Goal: Task Accomplishment & Management: Use online tool/utility

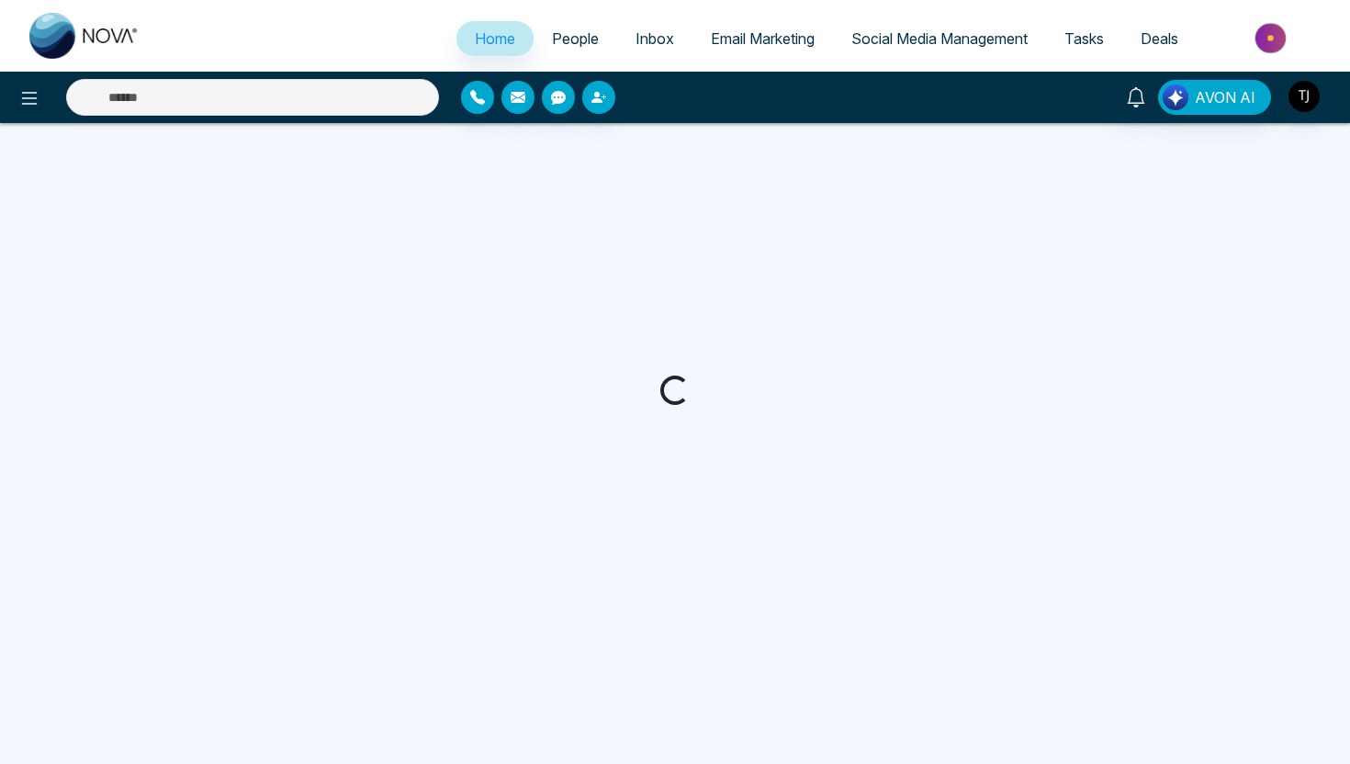
select select "*"
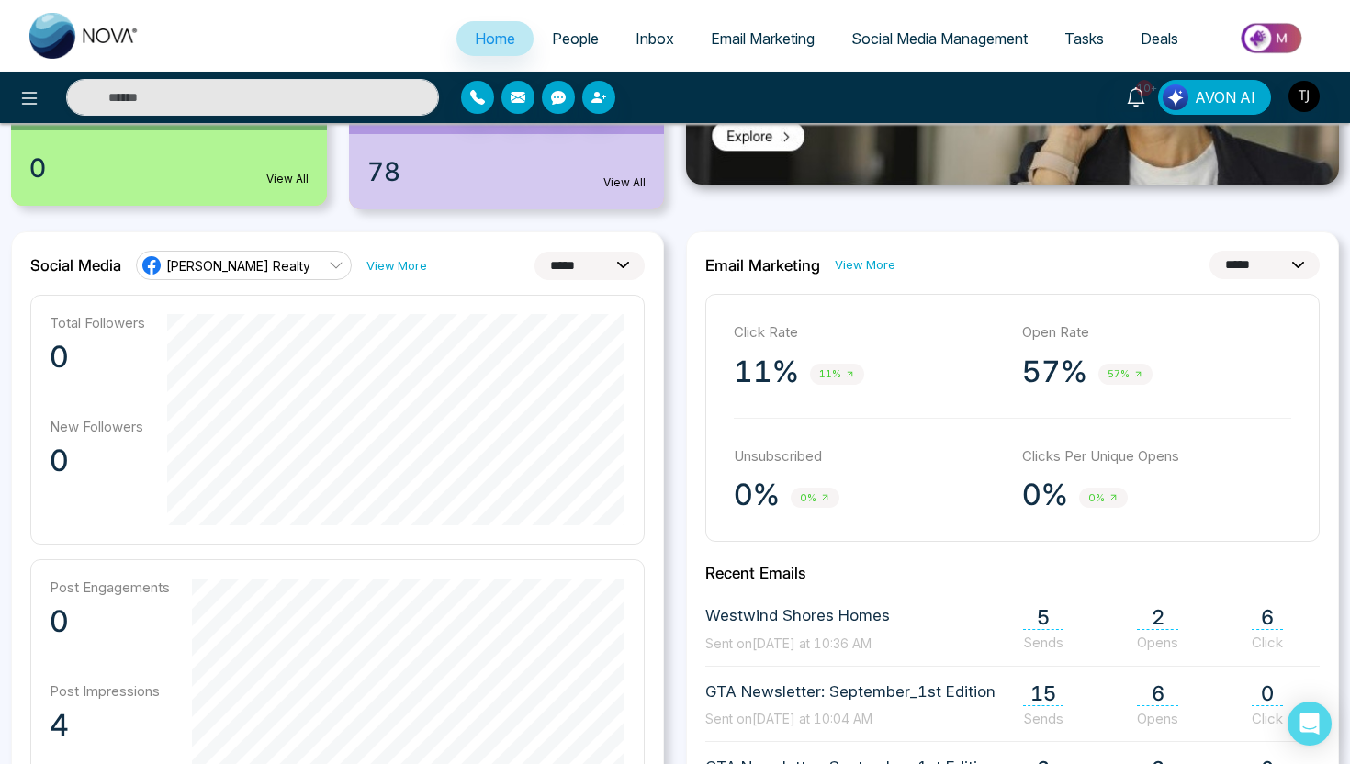
scroll to position [482, 0]
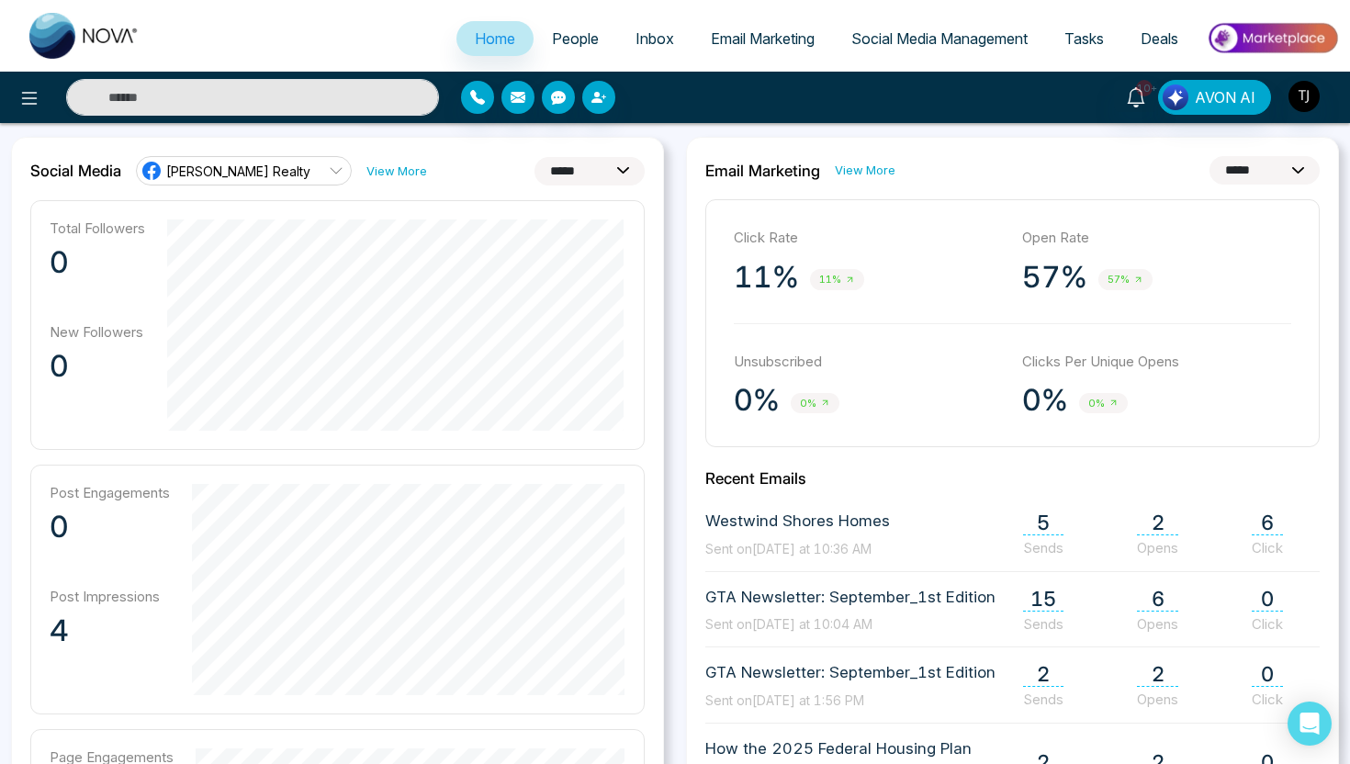
click at [304, 172] on link "[PERSON_NAME] Realty" at bounding box center [244, 170] width 216 height 29
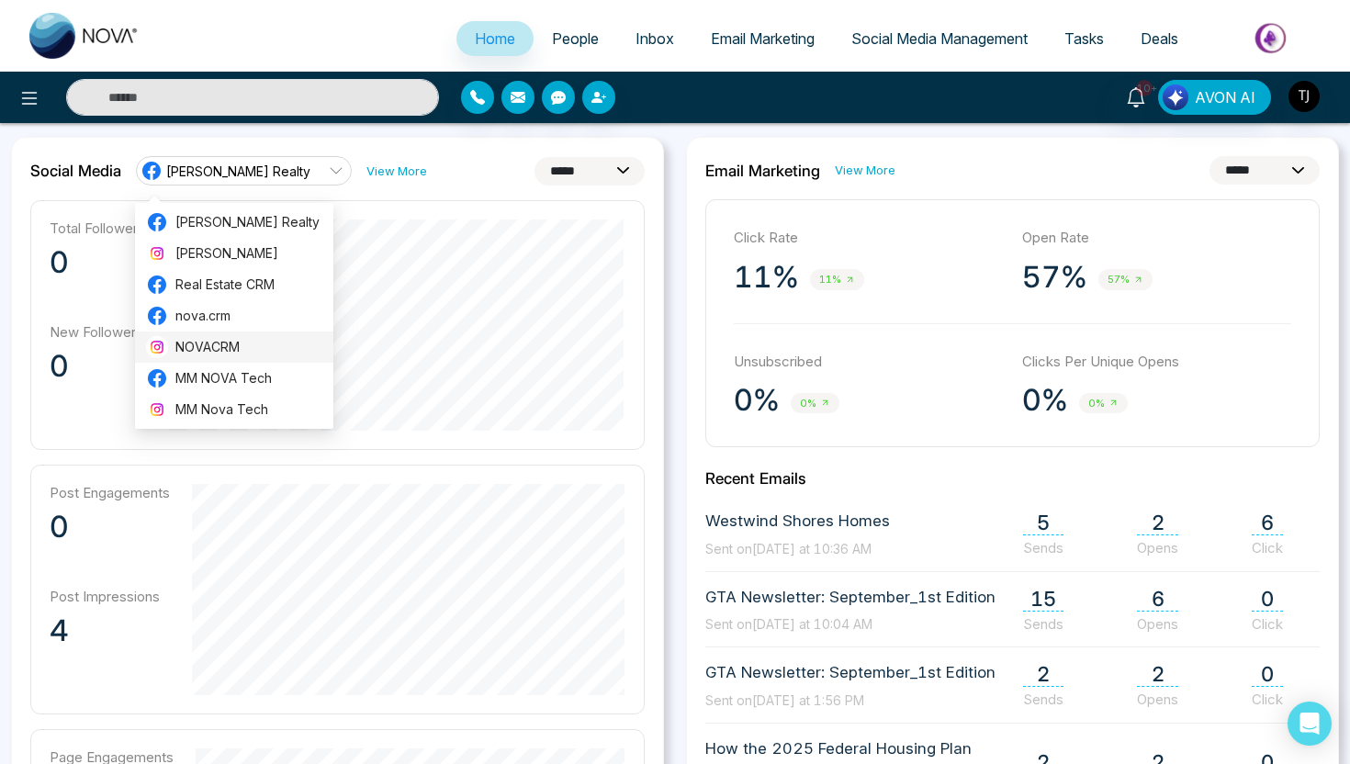
click at [270, 333] on li "NOVACRM" at bounding box center [234, 346] width 198 height 31
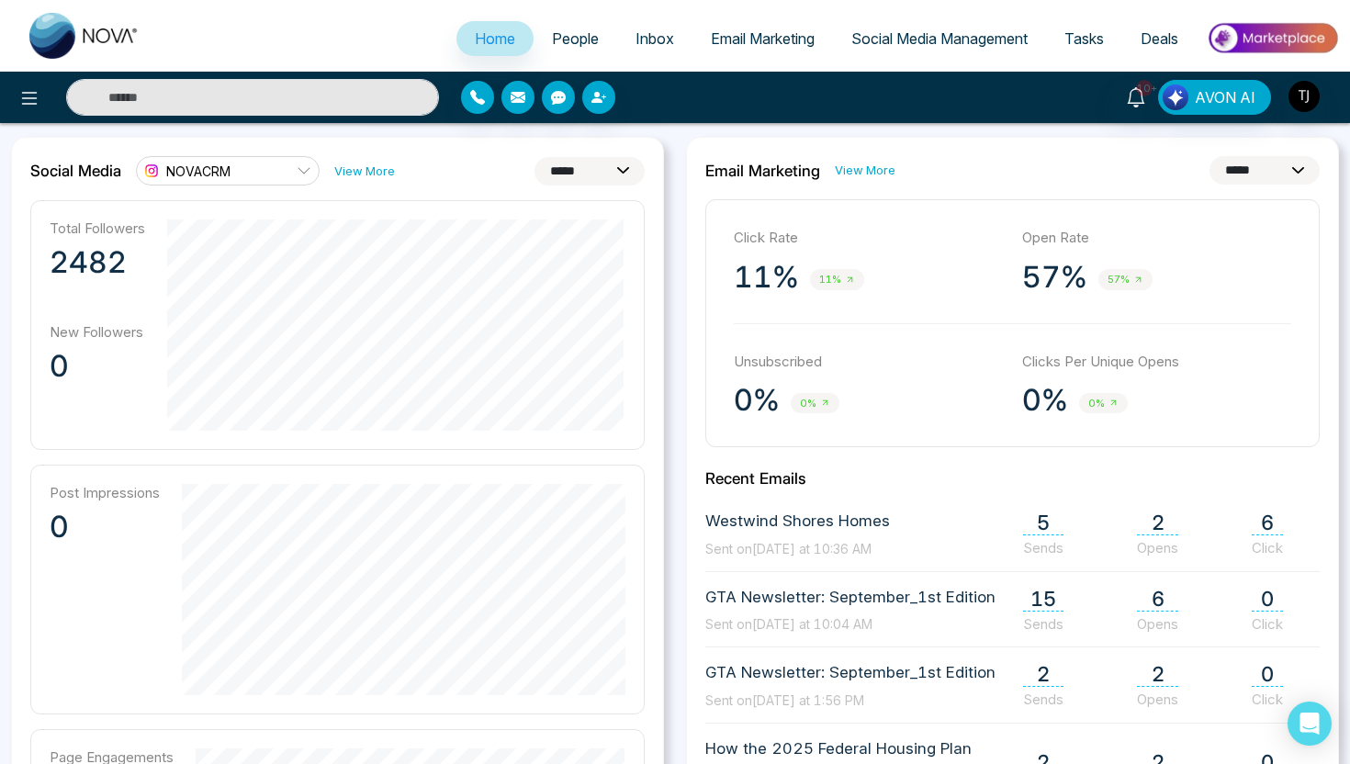
click at [573, 172] on select "**********" at bounding box center [589, 171] width 110 height 28
select select "**"
click at [297, 171] on icon at bounding box center [304, 170] width 15 height 15
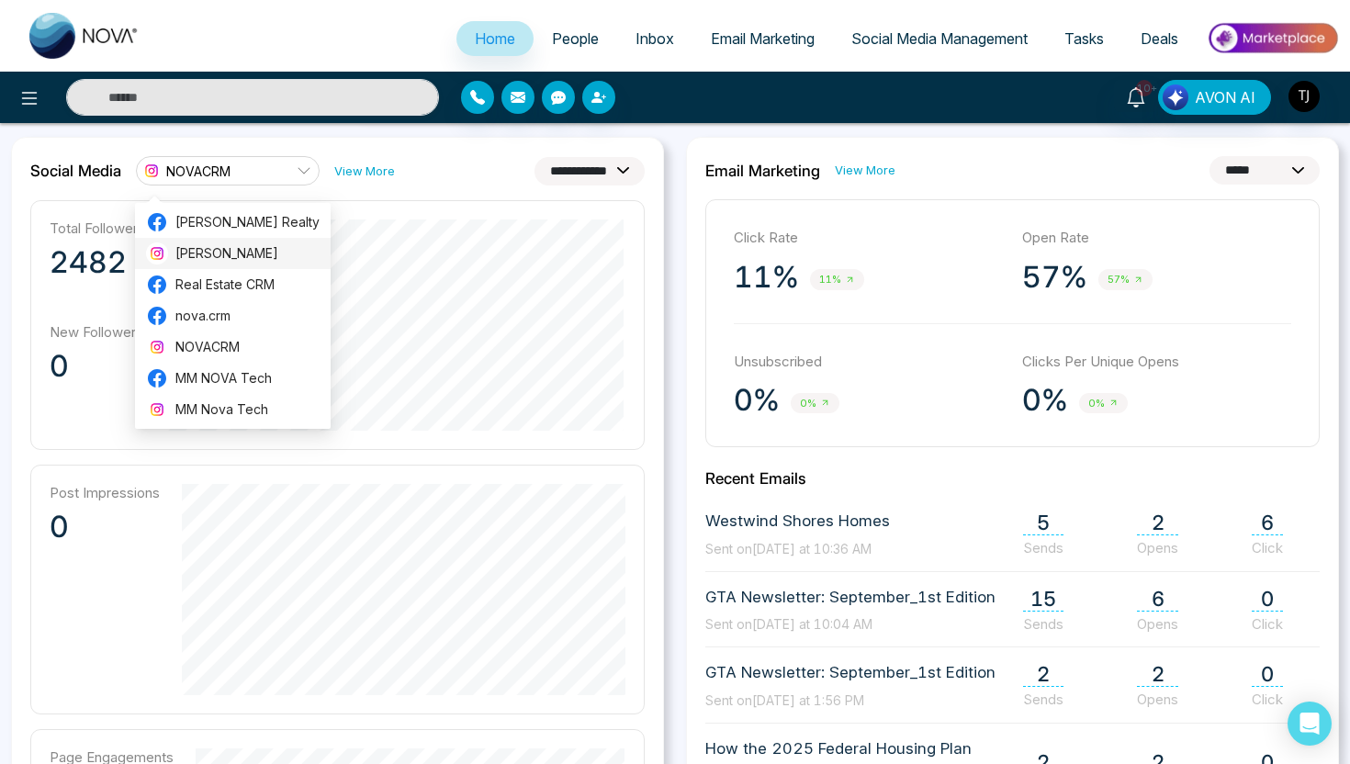
click at [243, 240] on li "[PERSON_NAME]" at bounding box center [233, 253] width 196 height 31
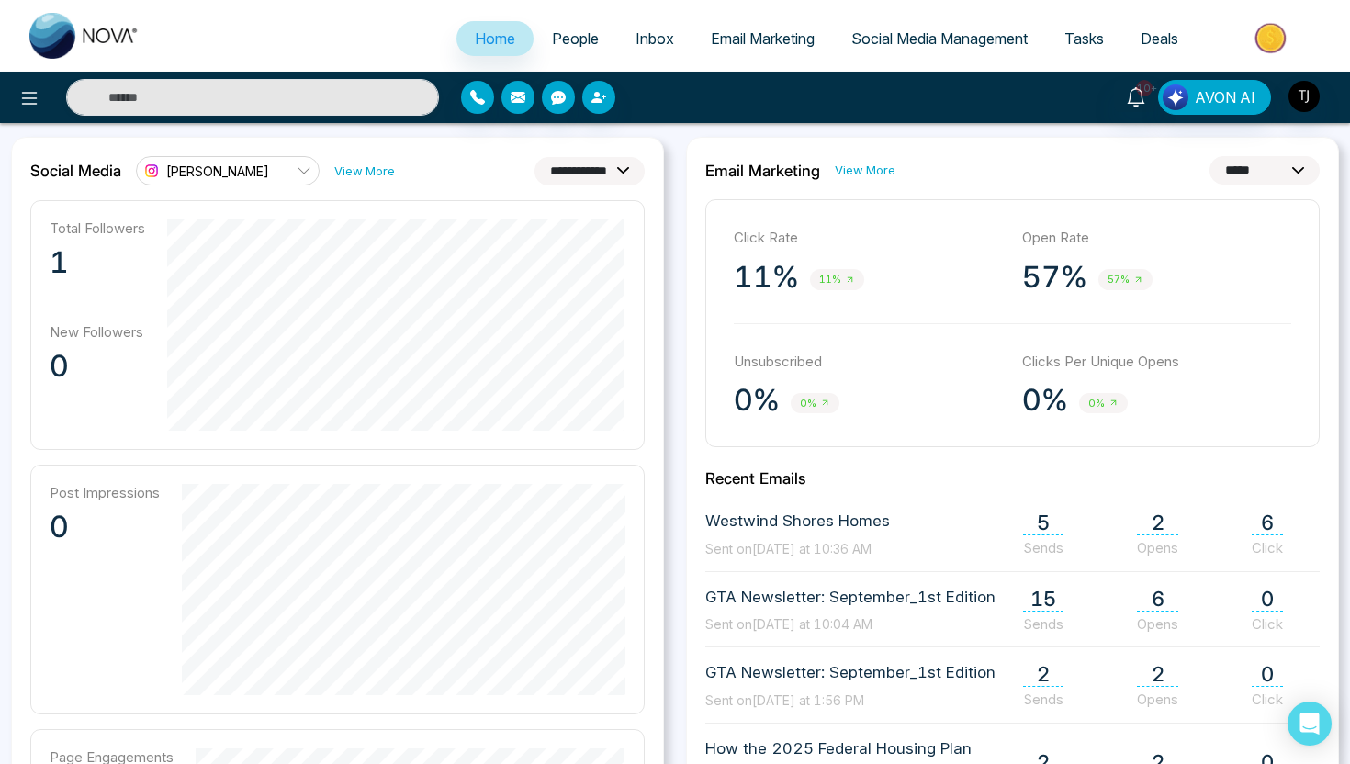
click at [273, 180] on link "[PERSON_NAME]" at bounding box center [228, 170] width 184 height 29
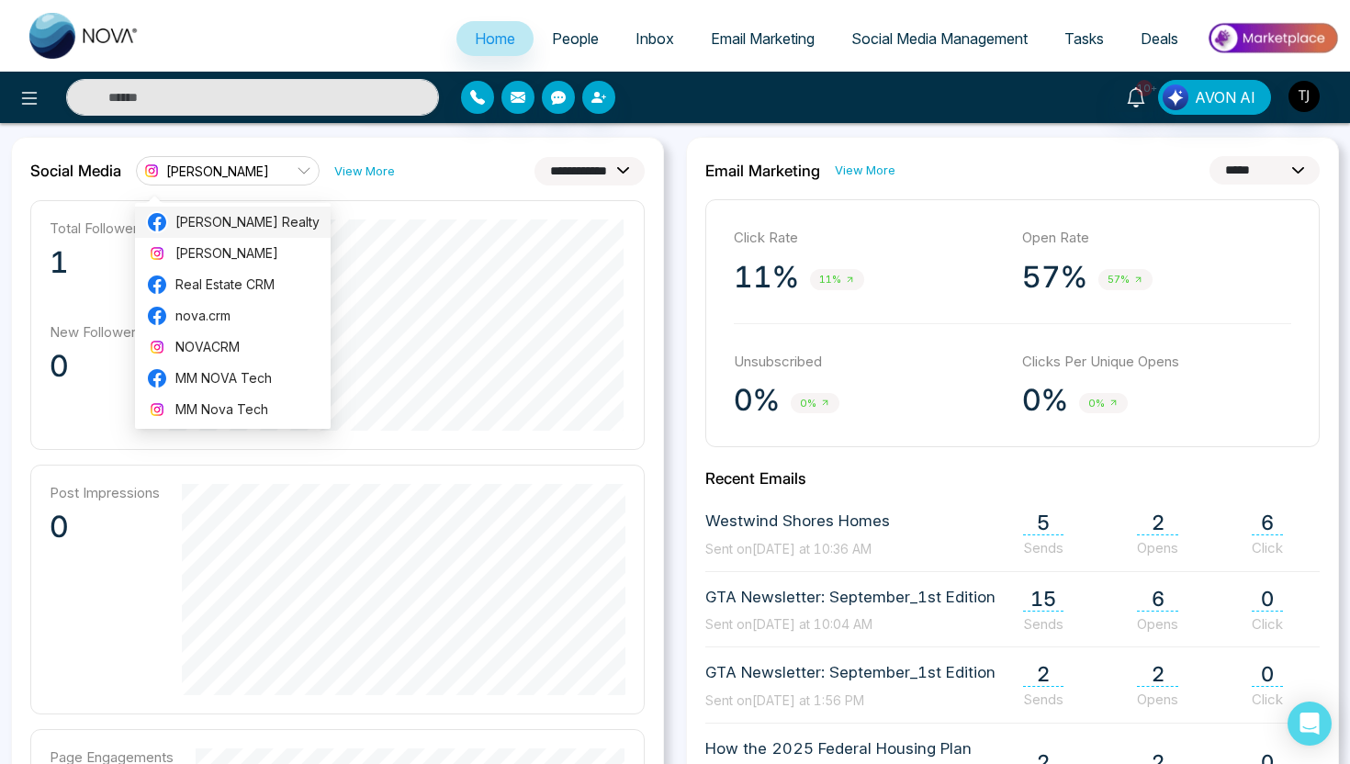
click at [263, 223] on span "[PERSON_NAME] Realty" at bounding box center [247, 222] width 144 height 20
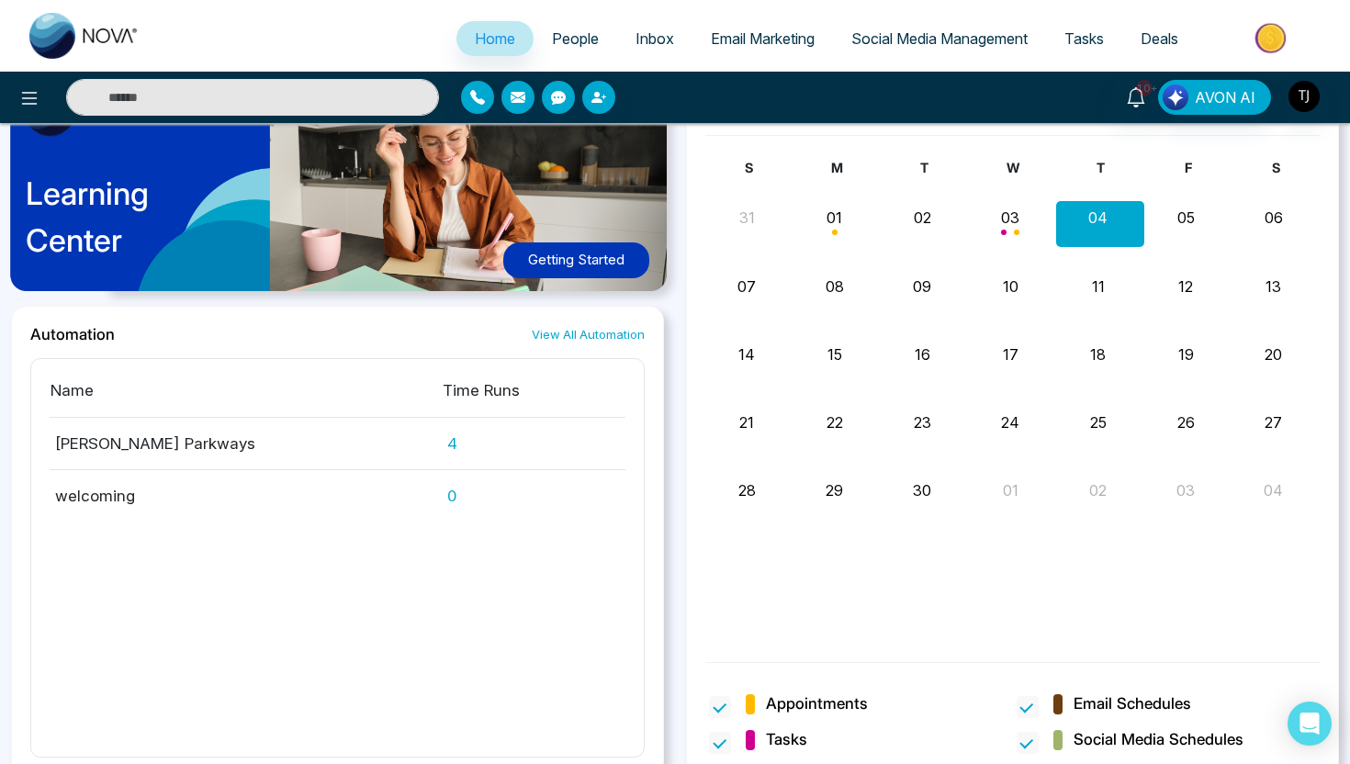
scroll to position [1658, 0]
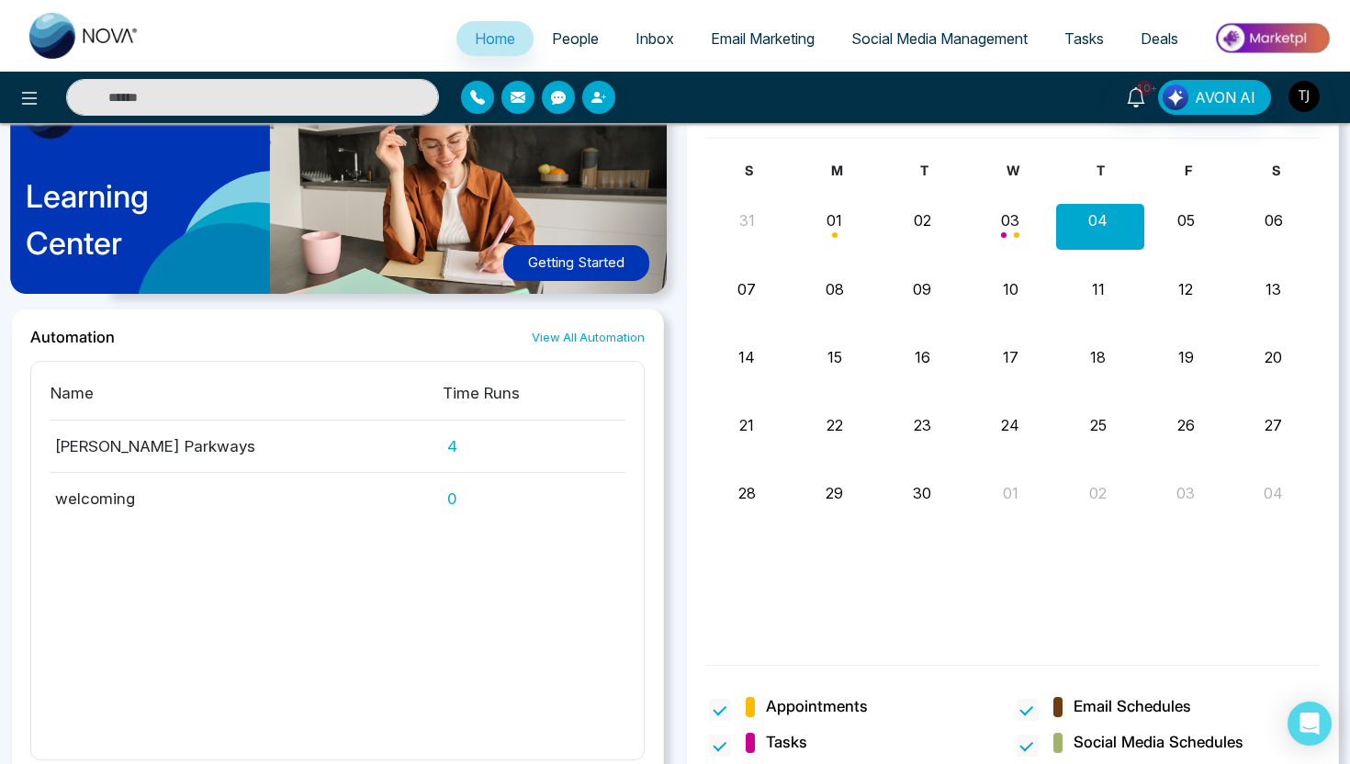
click at [744, 39] on span "Email Marketing" at bounding box center [763, 38] width 104 height 18
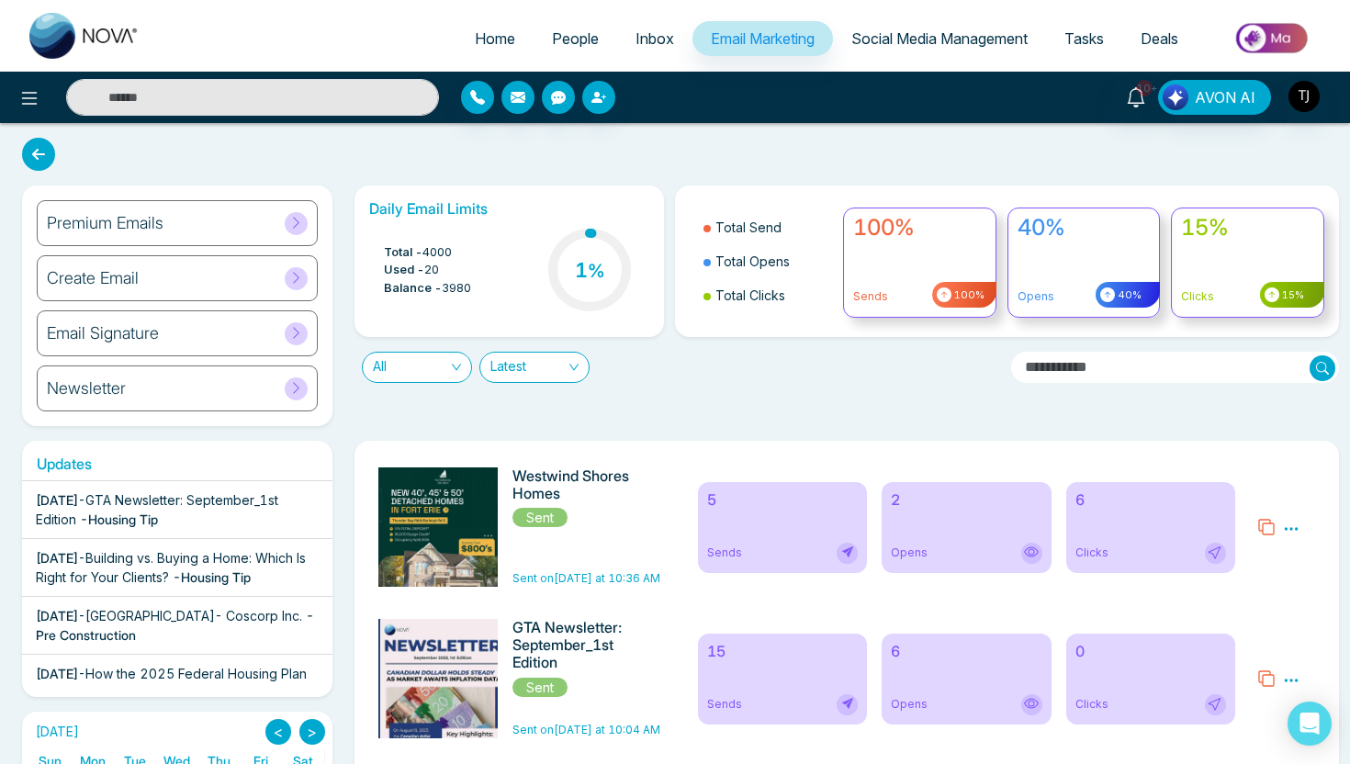
click at [183, 277] on div "Create Email" at bounding box center [177, 278] width 281 height 46
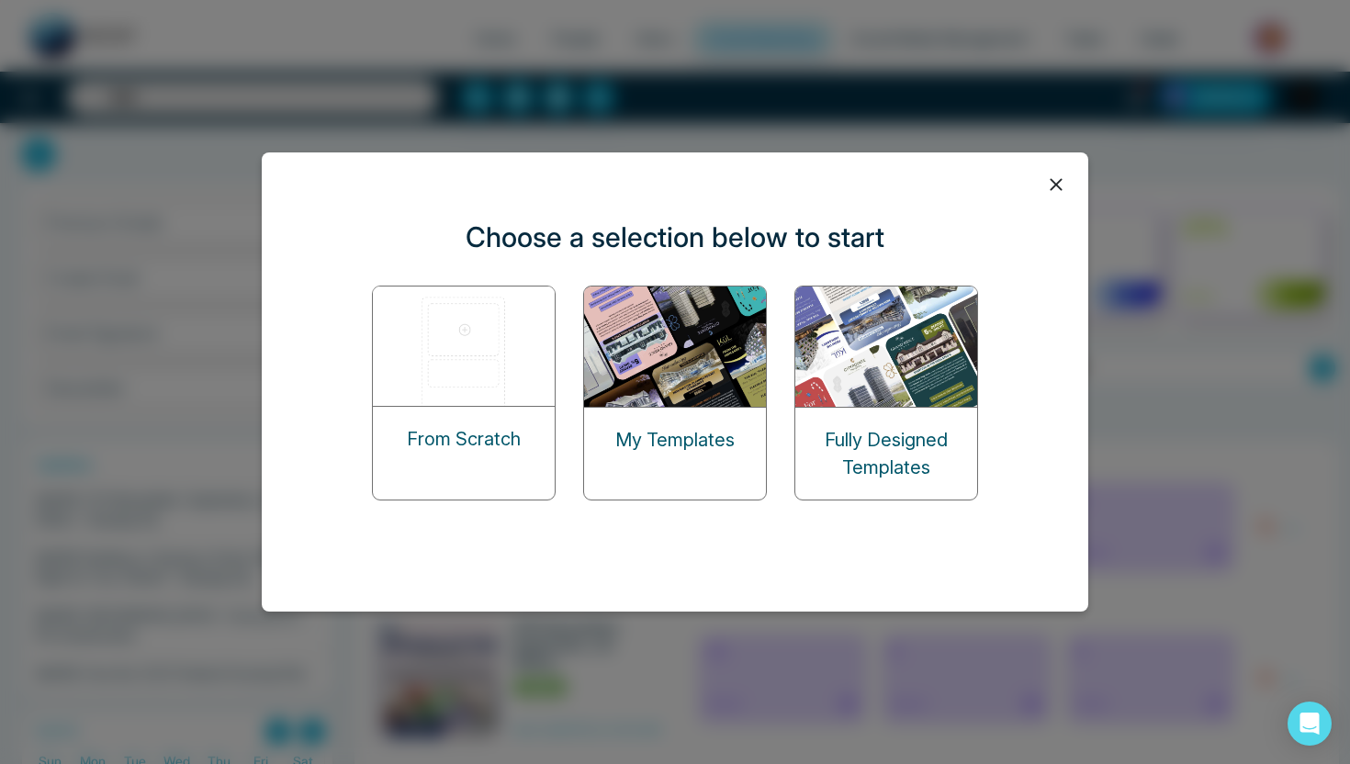
click at [441, 329] on img at bounding box center [465, 345] width 184 height 119
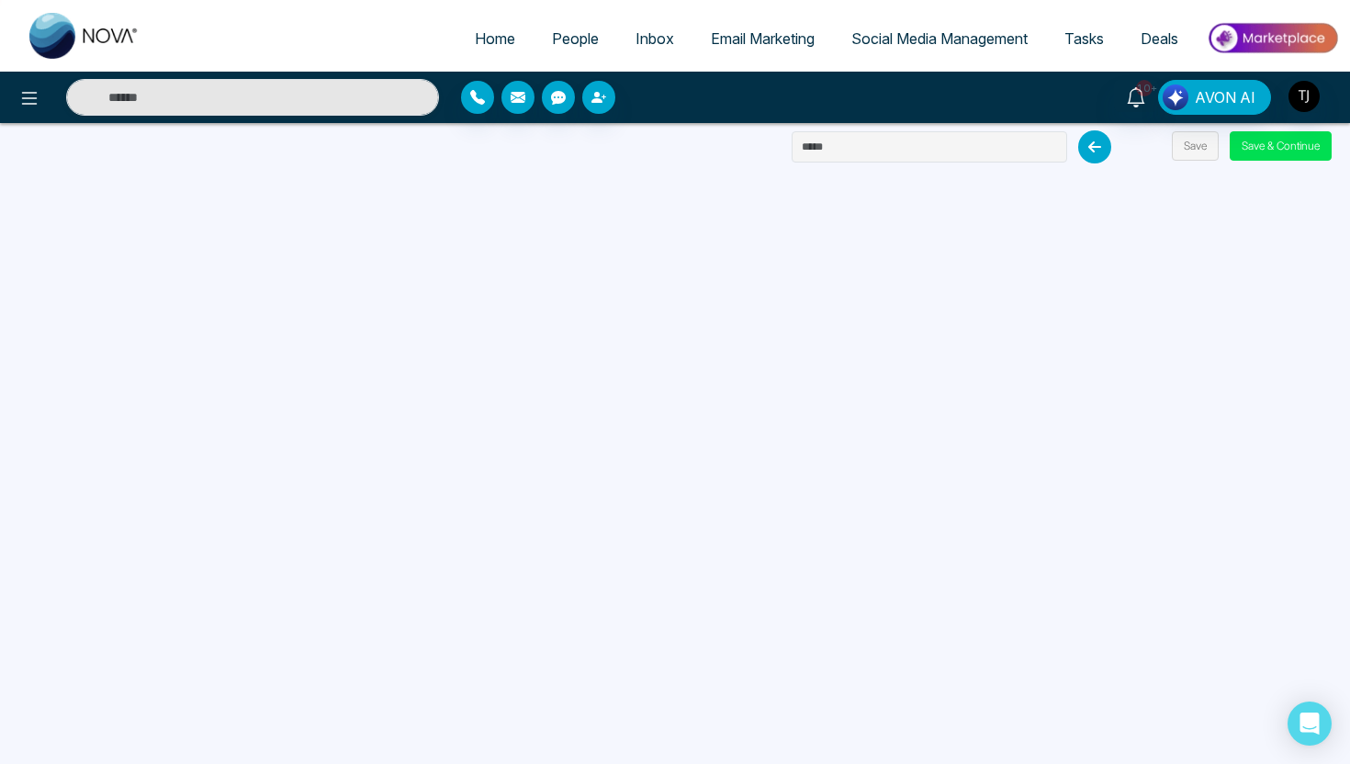
click at [723, 34] on span "Email Marketing" at bounding box center [763, 38] width 104 height 18
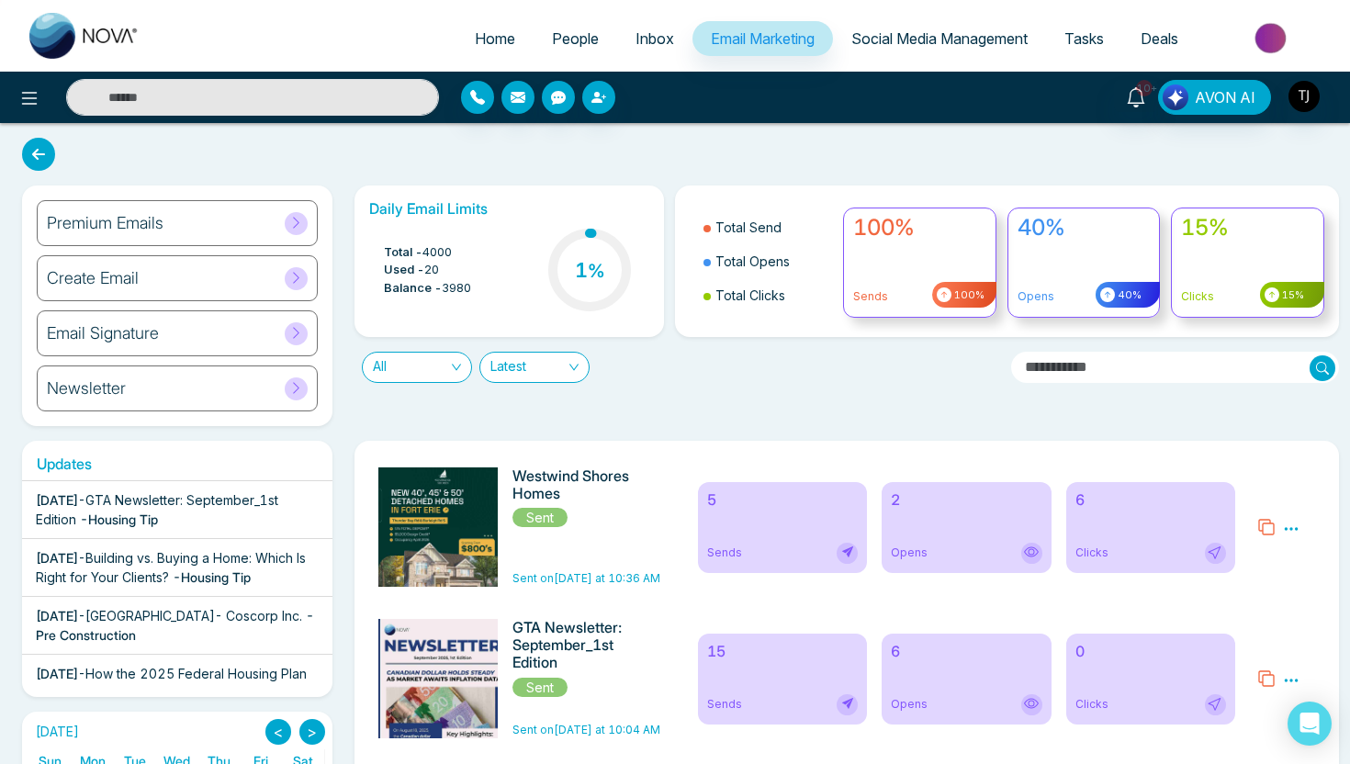
click at [146, 230] on h6 "Premium Emails" at bounding box center [105, 223] width 117 height 20
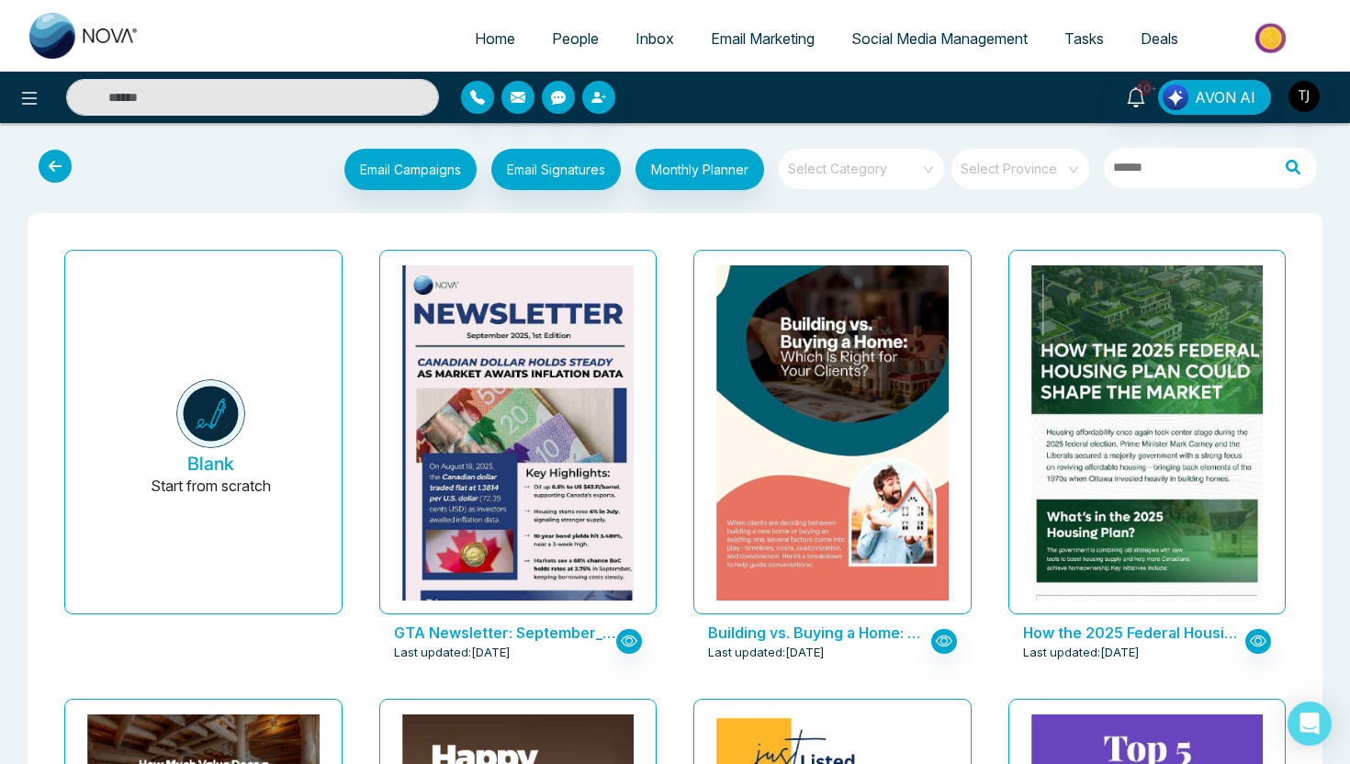
click at [884, 157] on input "search" at bounding box center [855, 163] width 132 height 28
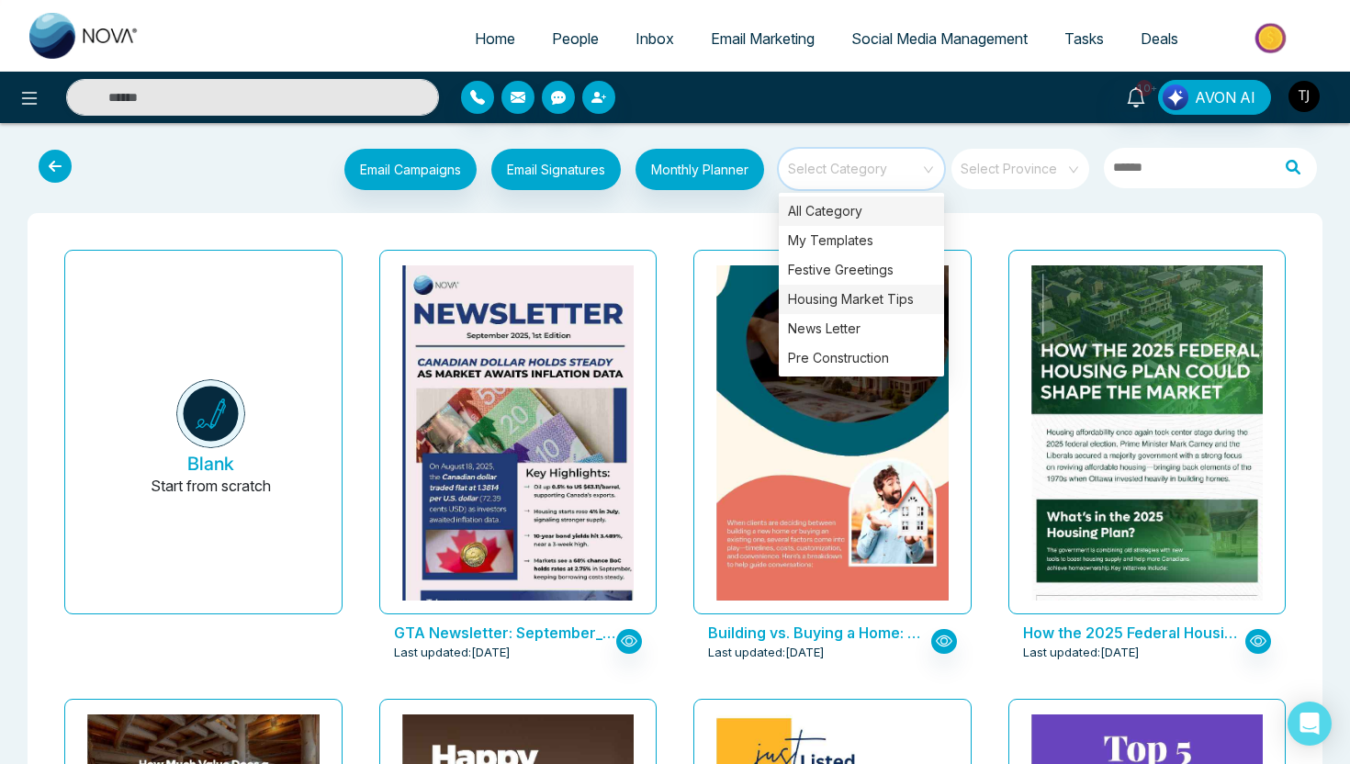
click at [865, 293] on div "Housing Market Tips" at bounding box center [861, 299] width 165 height 29
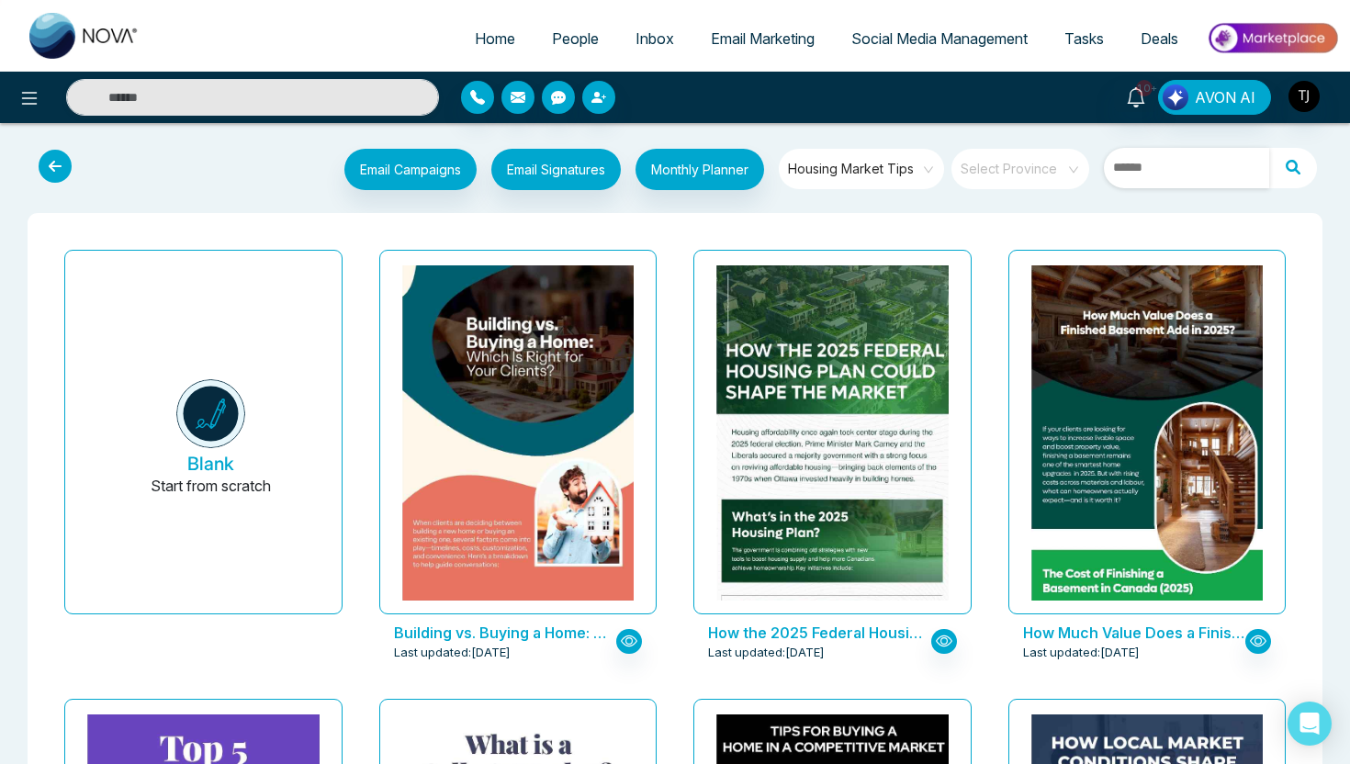
click at [1194, 159] on input "text" at bounding box center [1186, 168] width 165 height 40
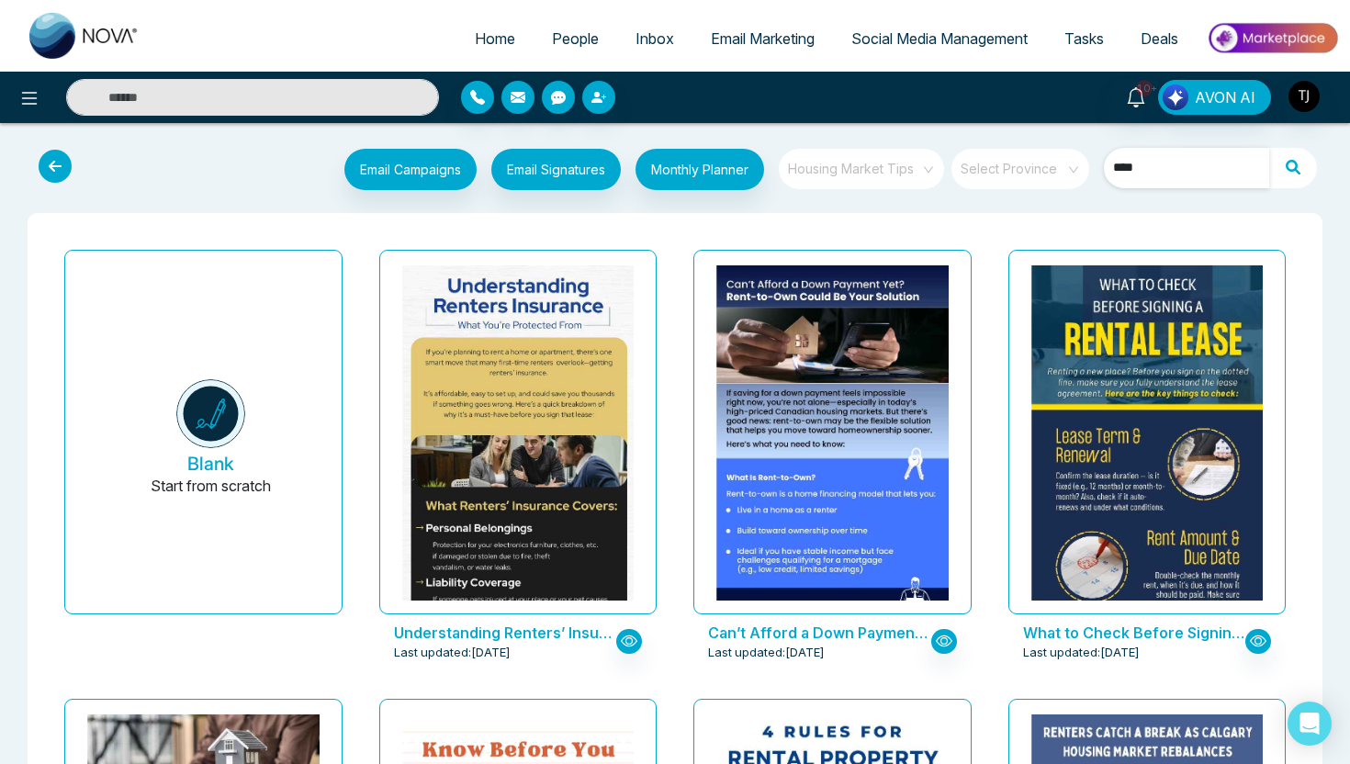
click at [880, 172] on span "Housing Market Tips" at bounding box center [863, 169] width 150 height 28
type input "****"
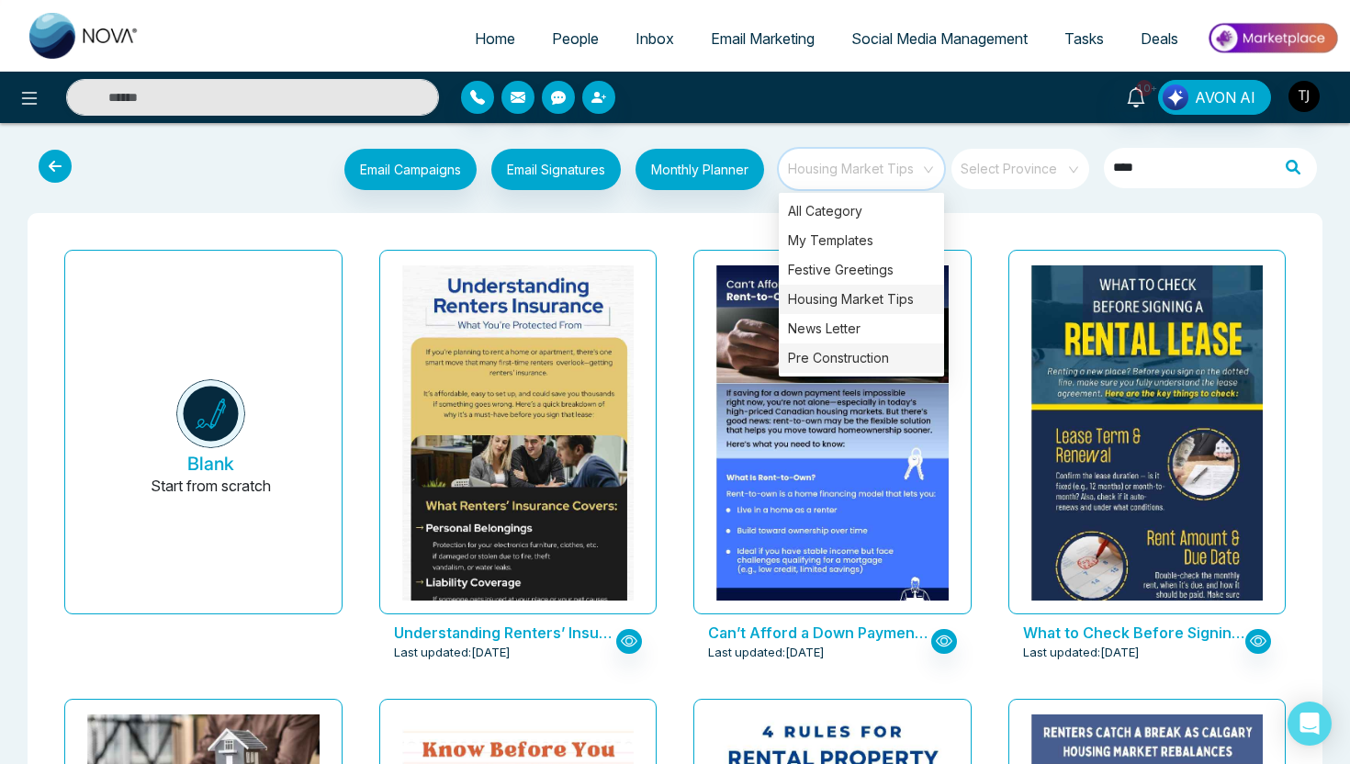
click at [851, 364] on div "Pre Construction" at bounding box center [861, 357] width 165 height 29
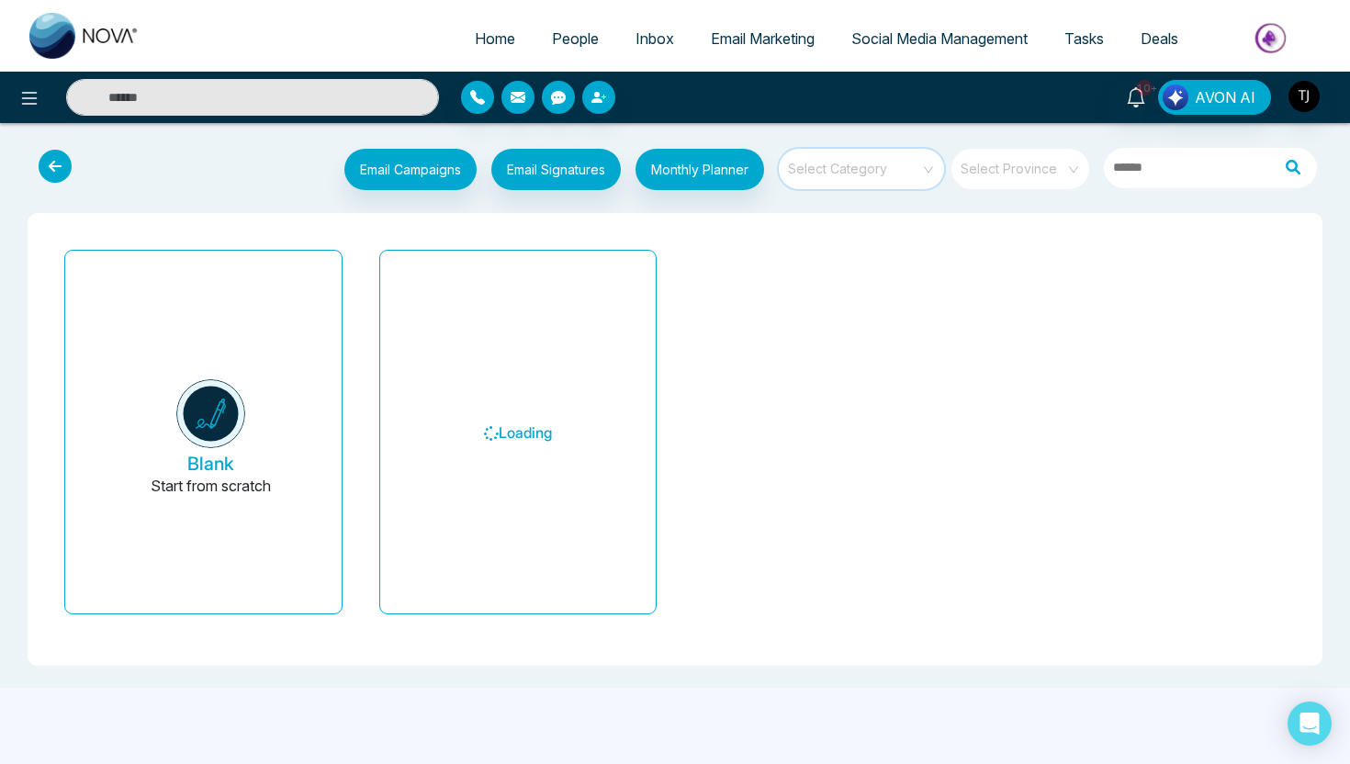
click at [913, 174] on input "search" at bounding box center [855, 163] width 132 height 28
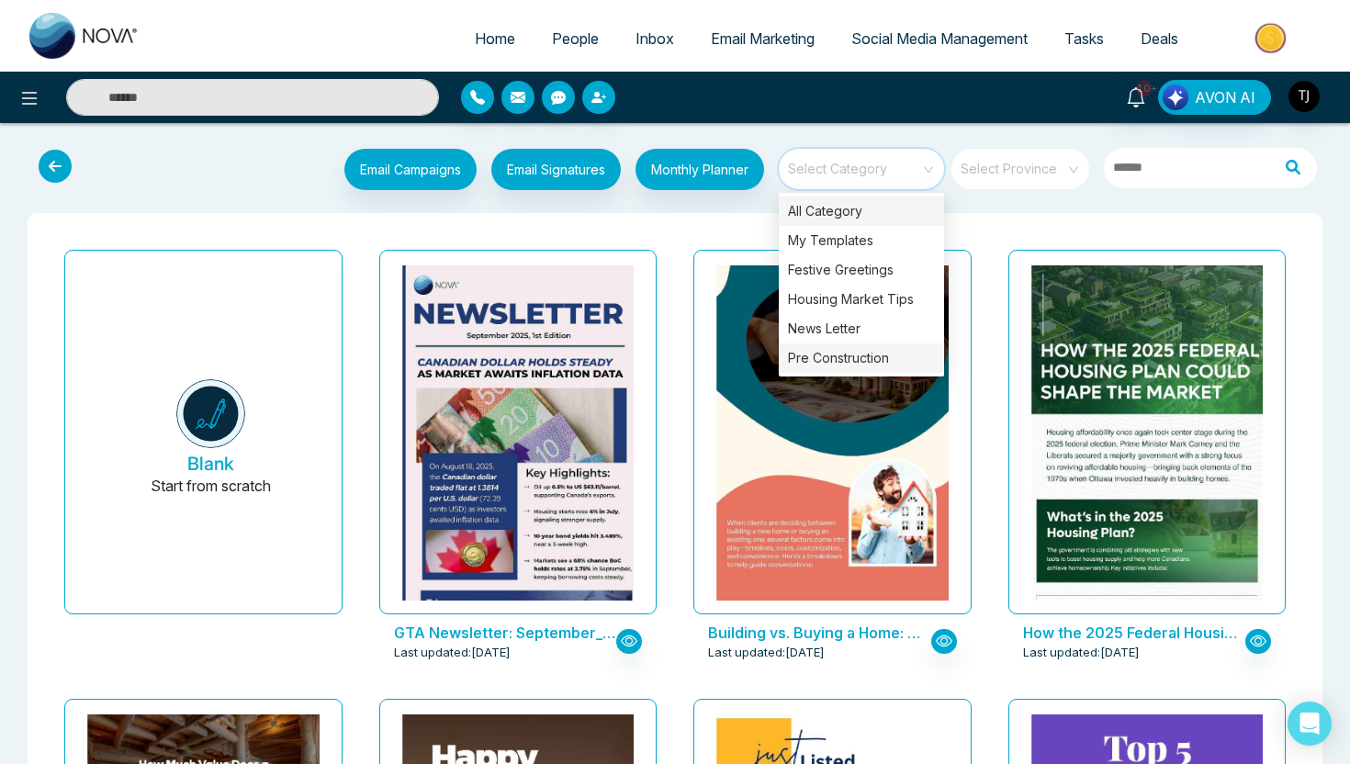
click at [875, 364] on div "Pre Construction" at bounding box center [861, 357] width 165 height 29
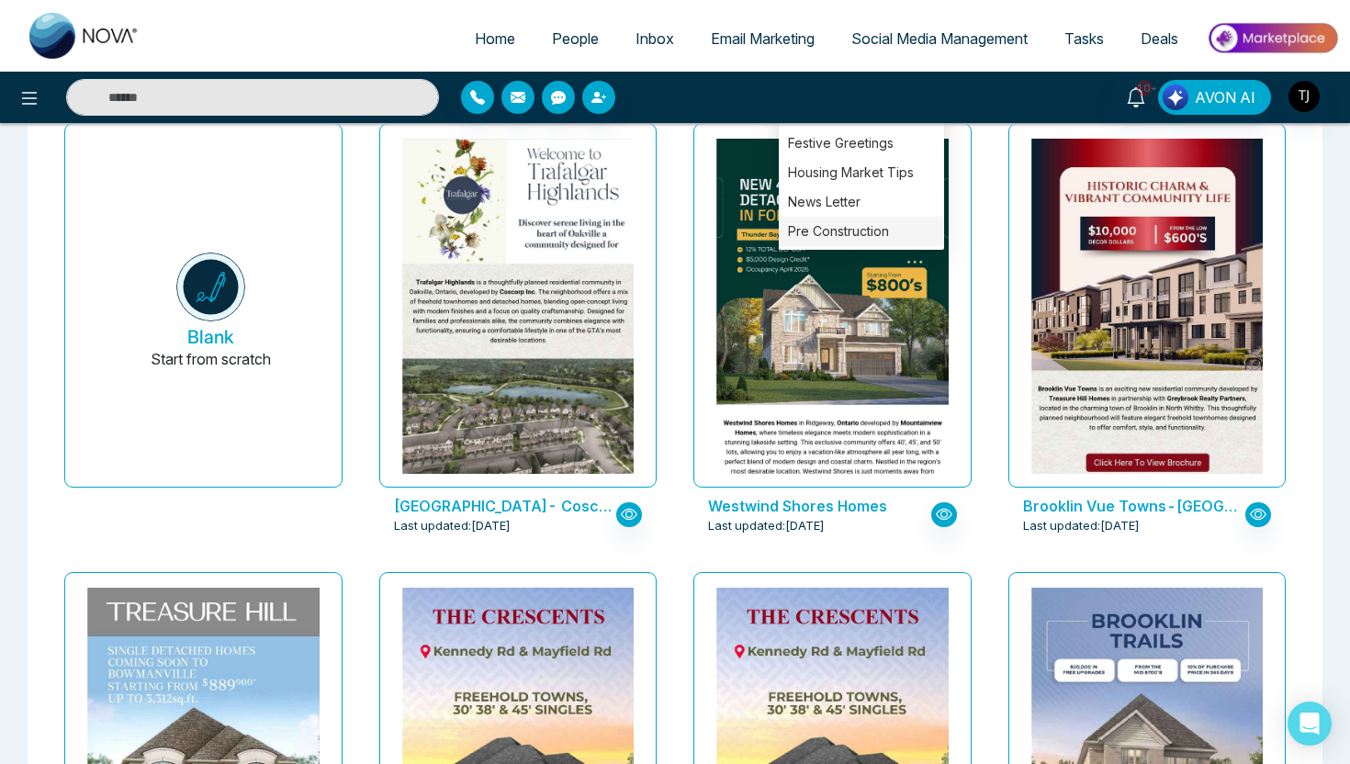
scroll to position [78, 0]
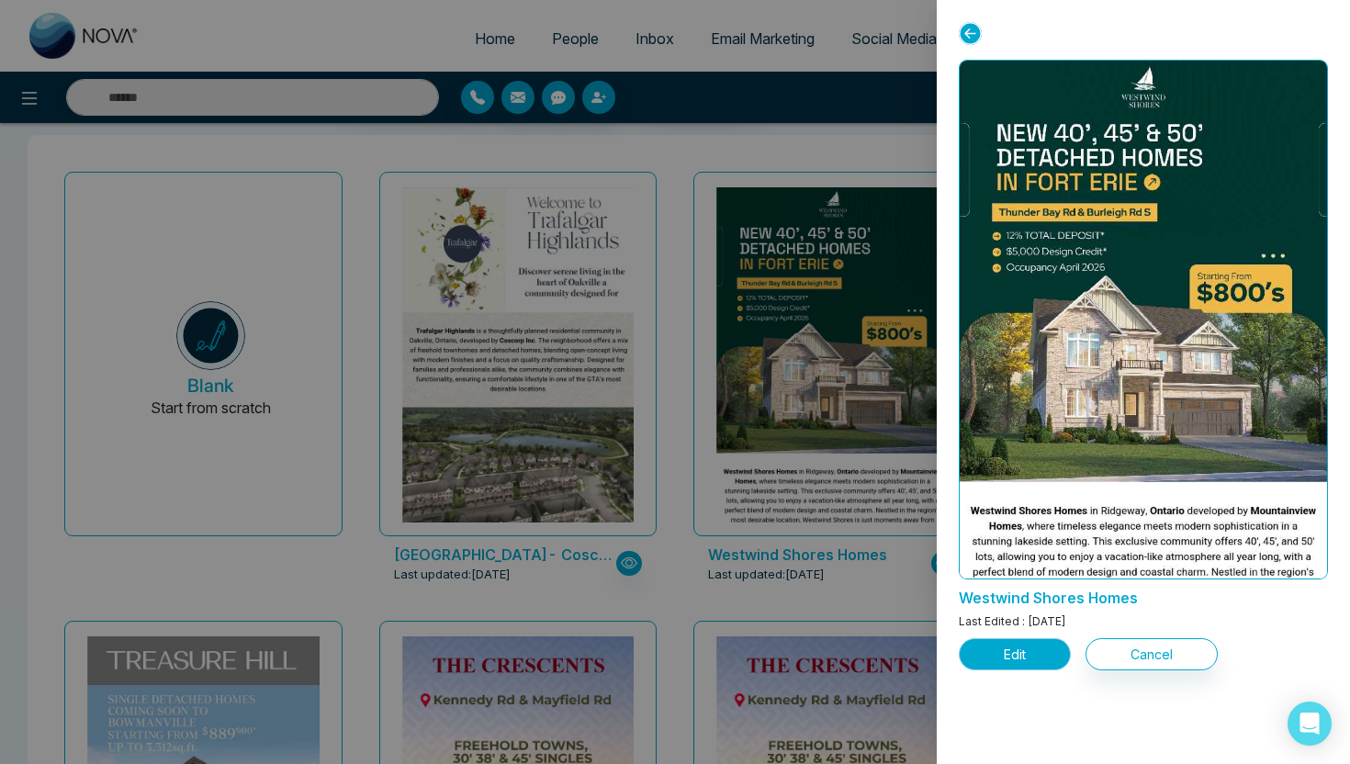
click at [1014, 664] on button "Edit" at bounding box center [1014, 654] width 112 height 32
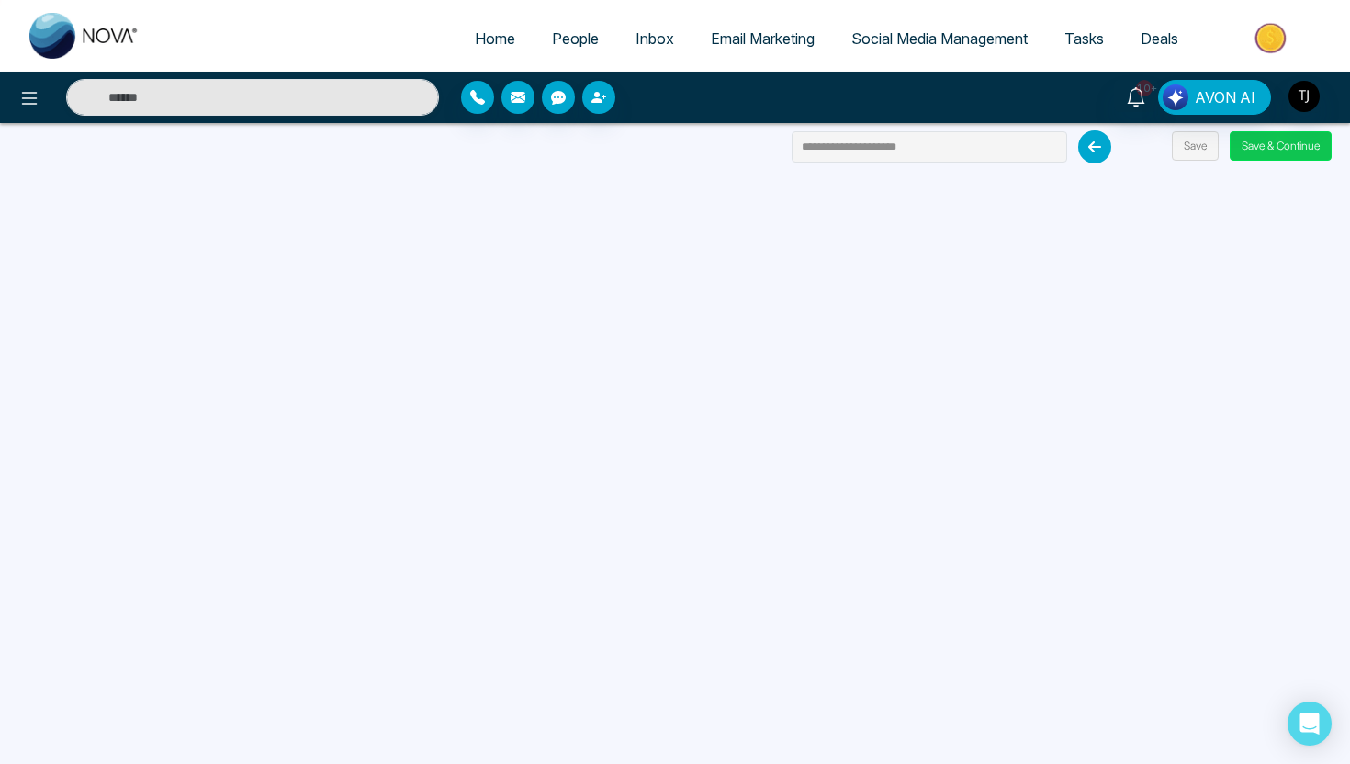
click at [1309, 150] on button "Save & Continue" at bounding box center [1280, 145] width 102 height 29
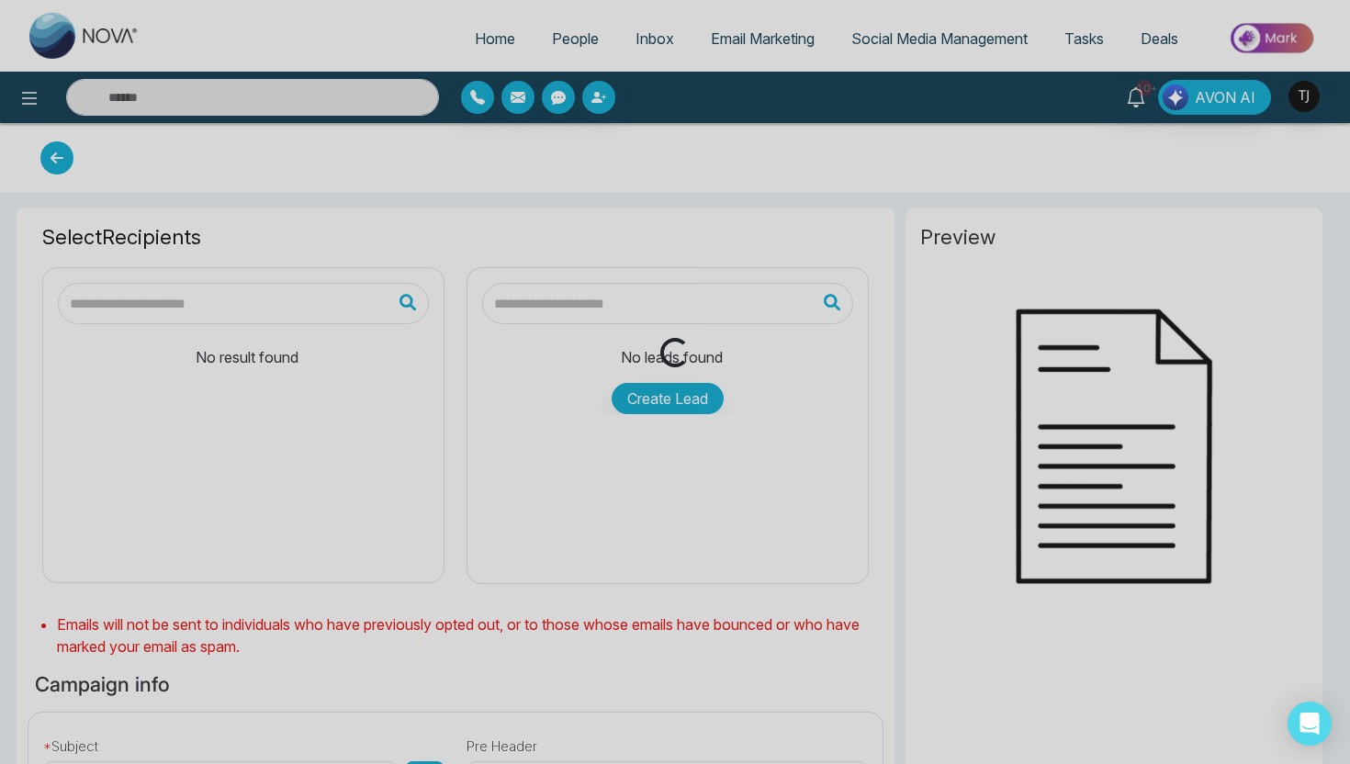
type input "**********"
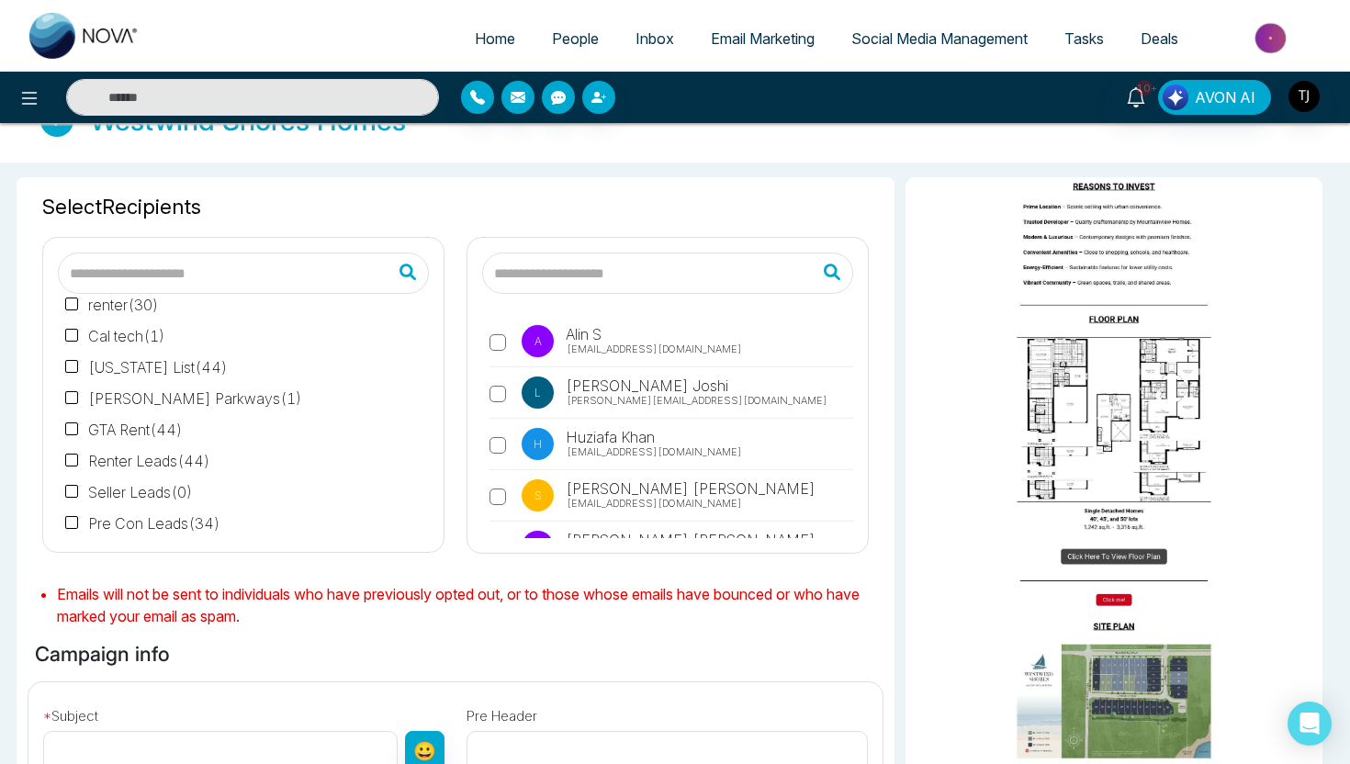
scroll to position [201, 0]
click at [775, 36] on span "Email Marketing" at bounding box center [763, 38] width 104 height 18
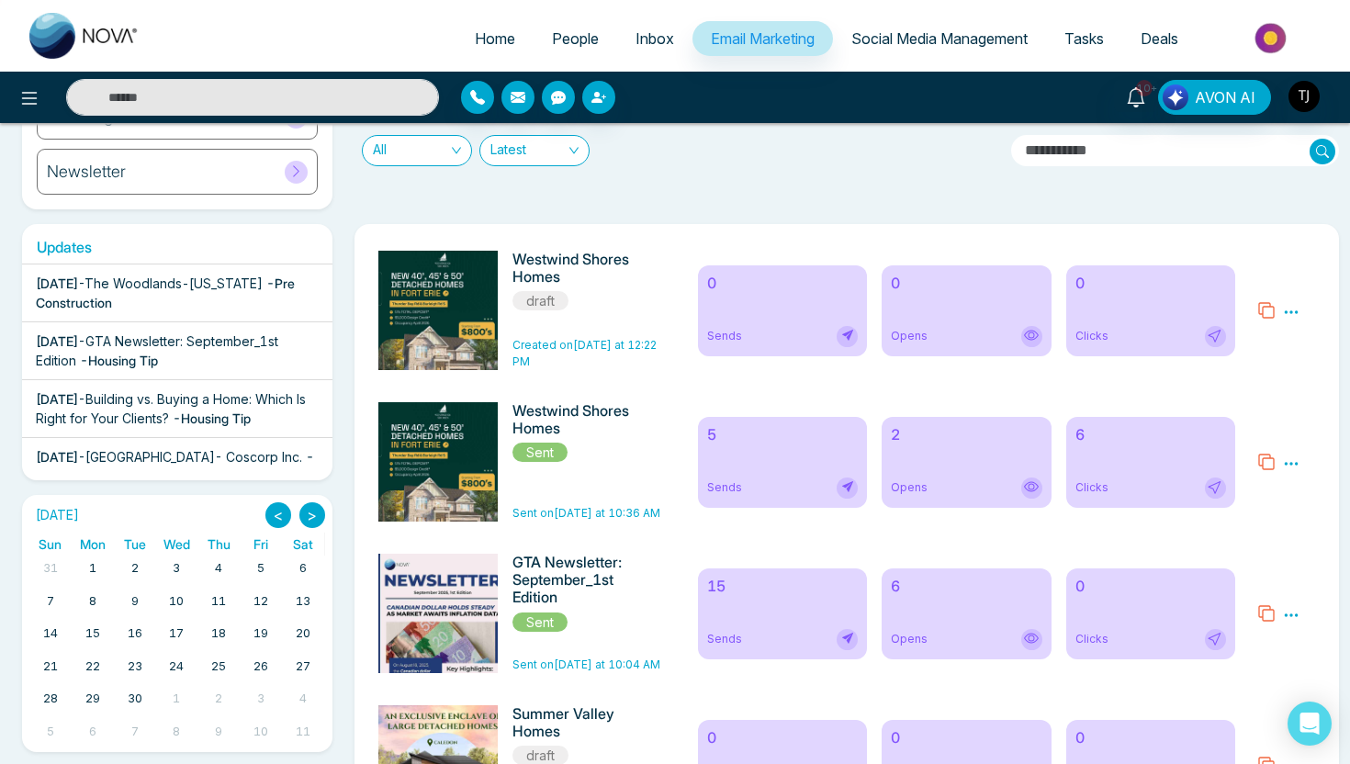
scroll to position [218, 0]
click at [768, 443] on div "5 Sends" at bounding box center [782, 461] width 169 height 91
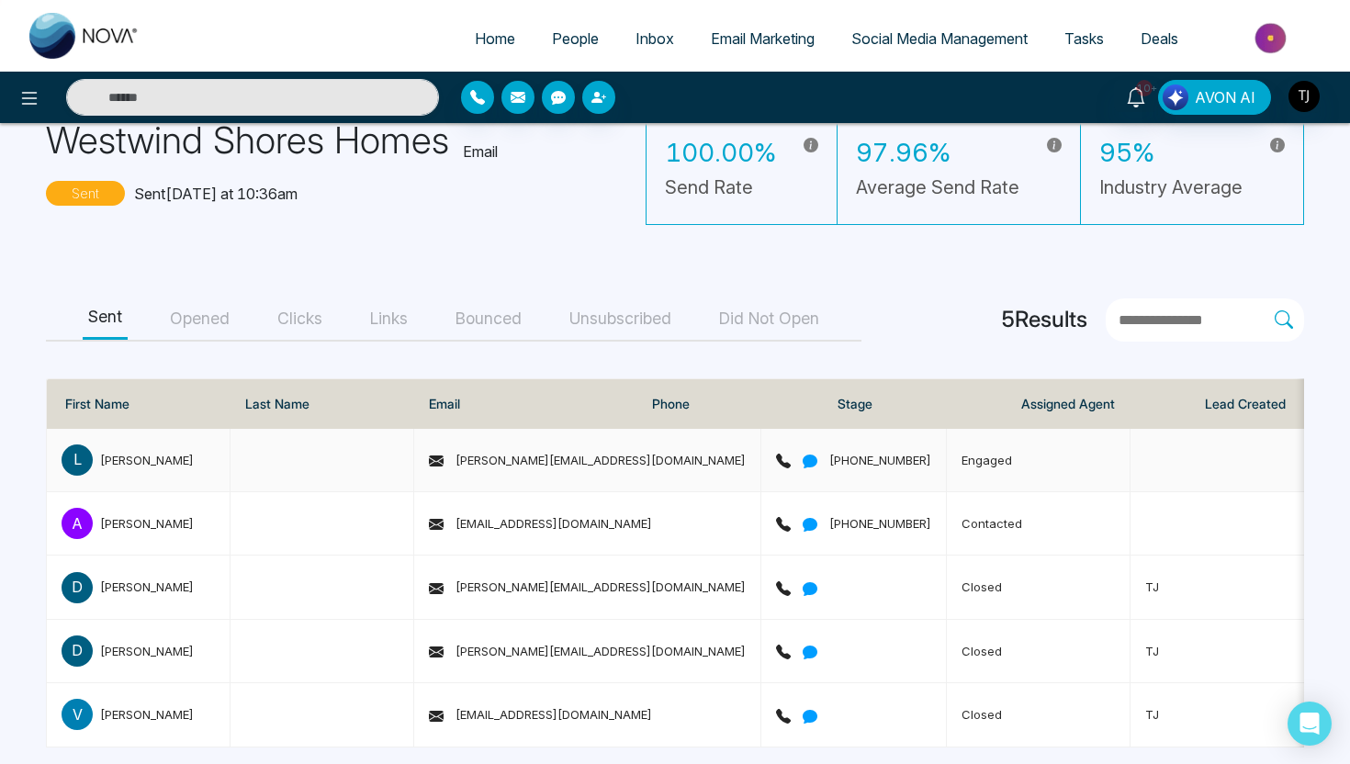
scroll to position [106, 0]
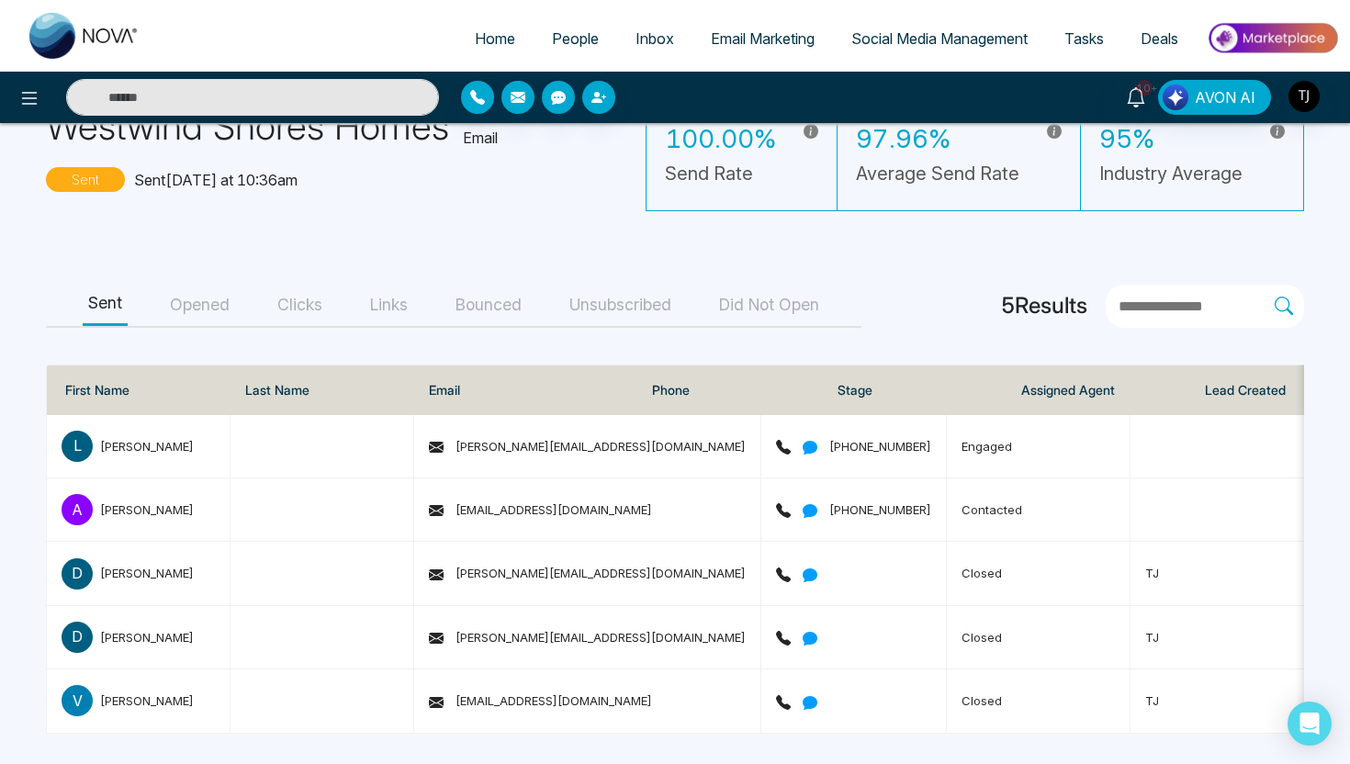
click at [203, 297] on button "Opened" at bounding box center [199, 305] width 71 height 41
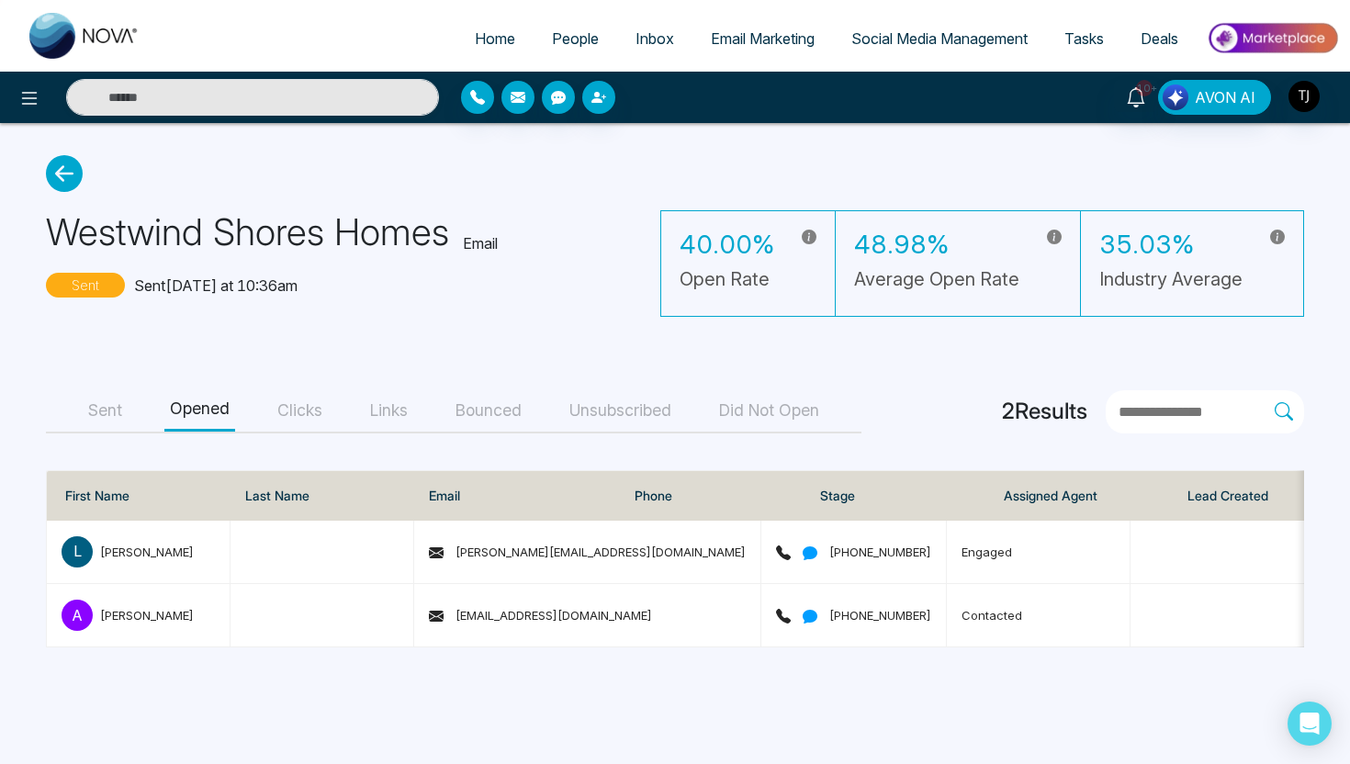
scroll to position [0, 0]
click at [293, 407] on button "Clicks" at bounding box center [300, 410] width 56 height 41
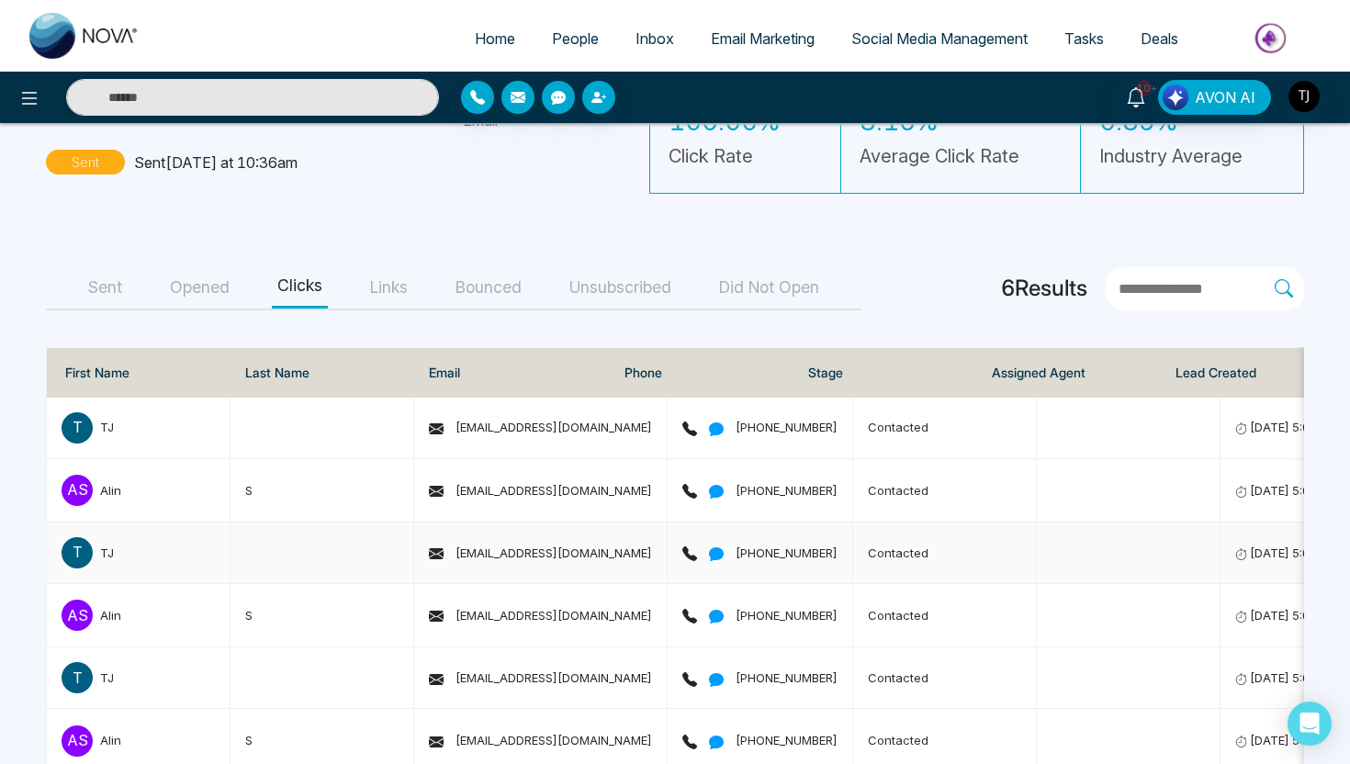
scroll to position [163, 0]
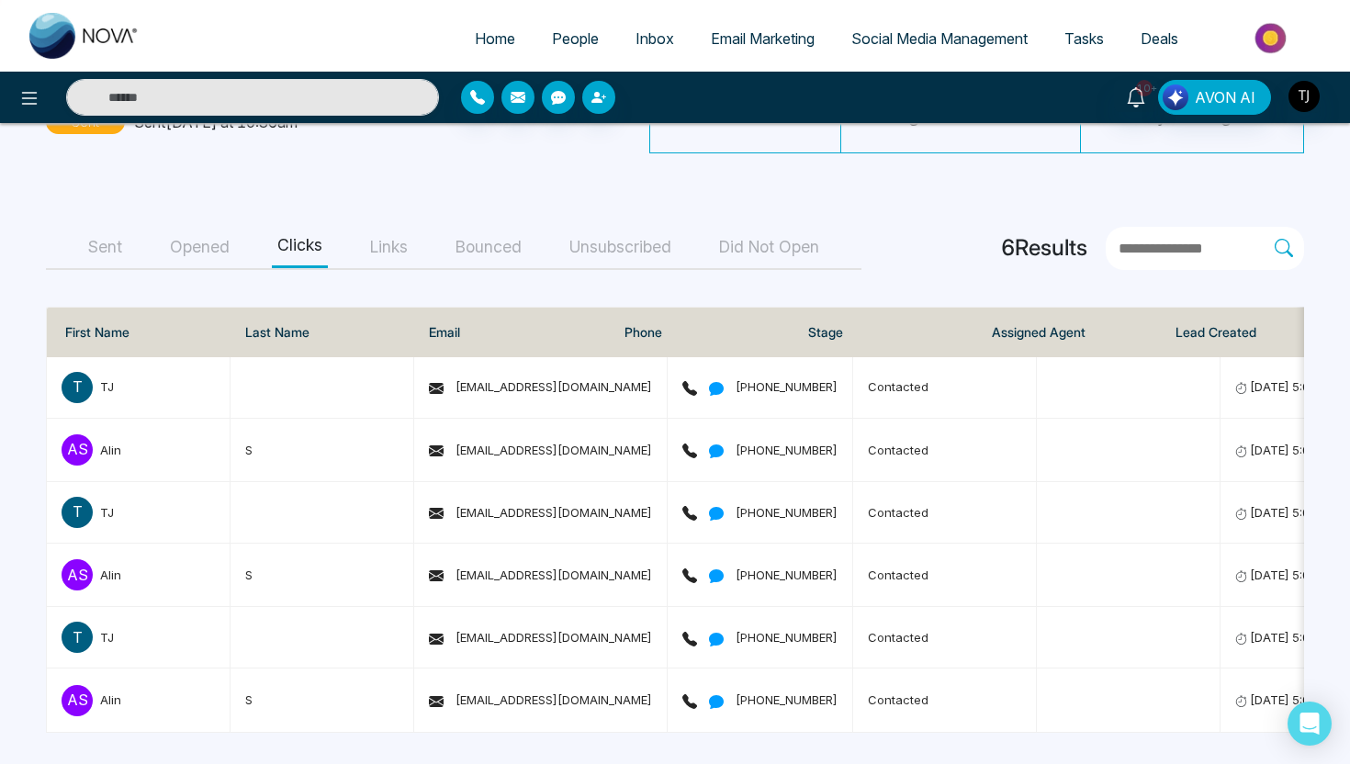
click at [933, 38] on span "Social Media Management" at bounding box center [939, 38] width 176 height 18
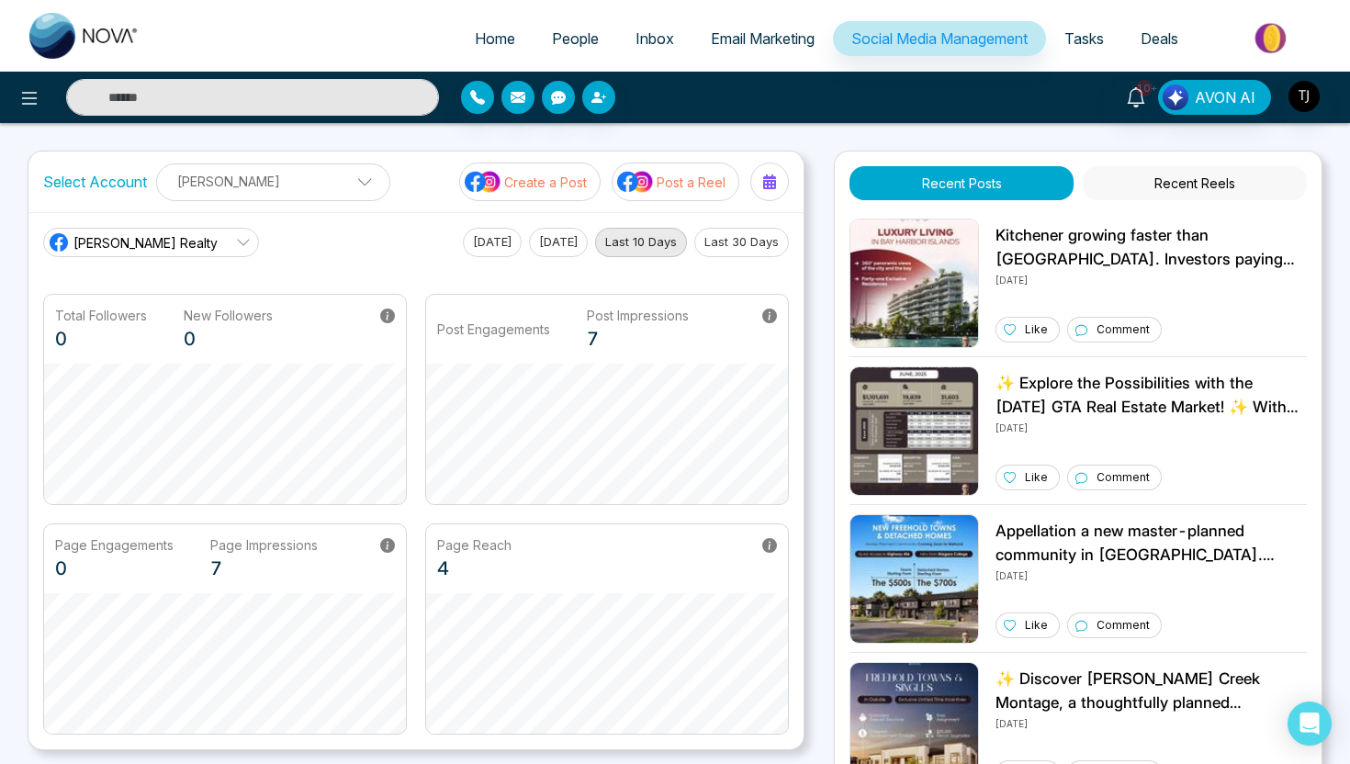
click at [563, 178] on p "Create a Post" at bounding box center [545, 182] width 83 height 19
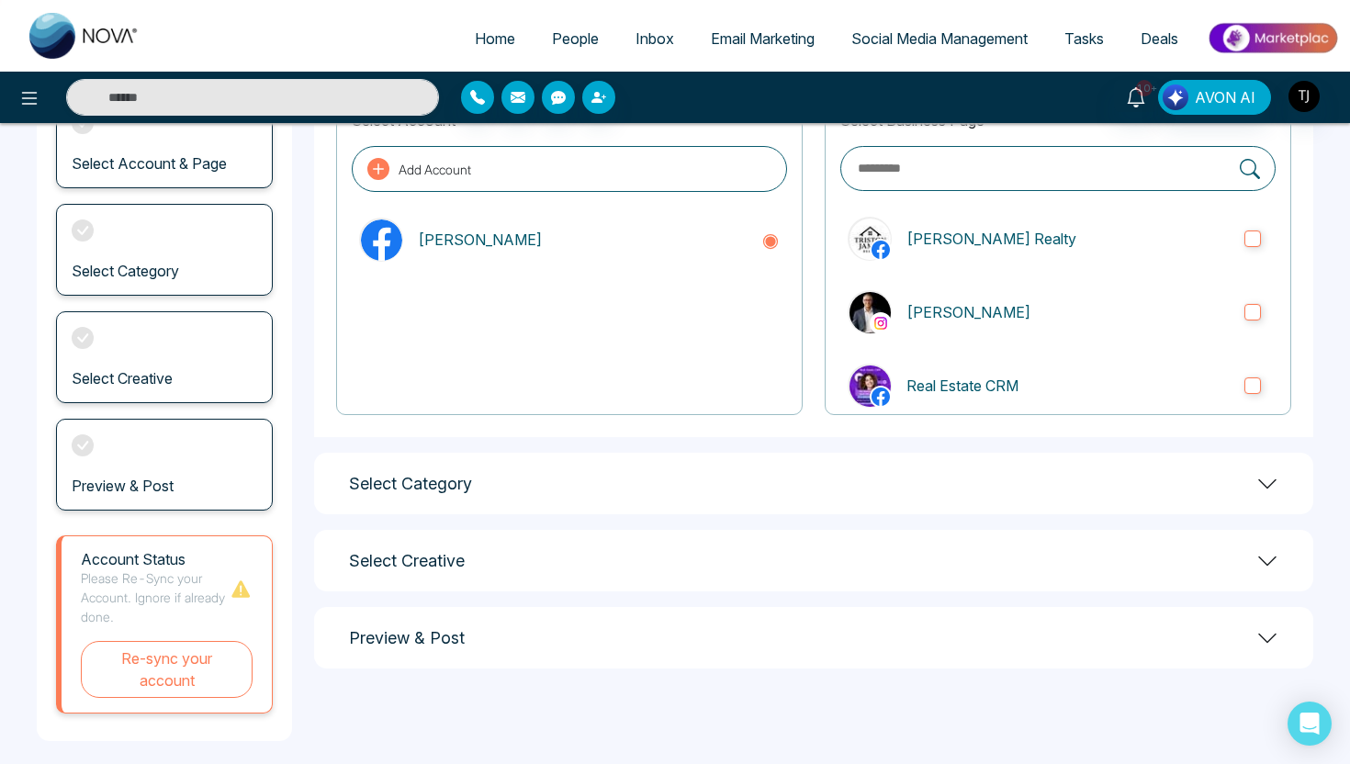
scroll to position [163, 0]
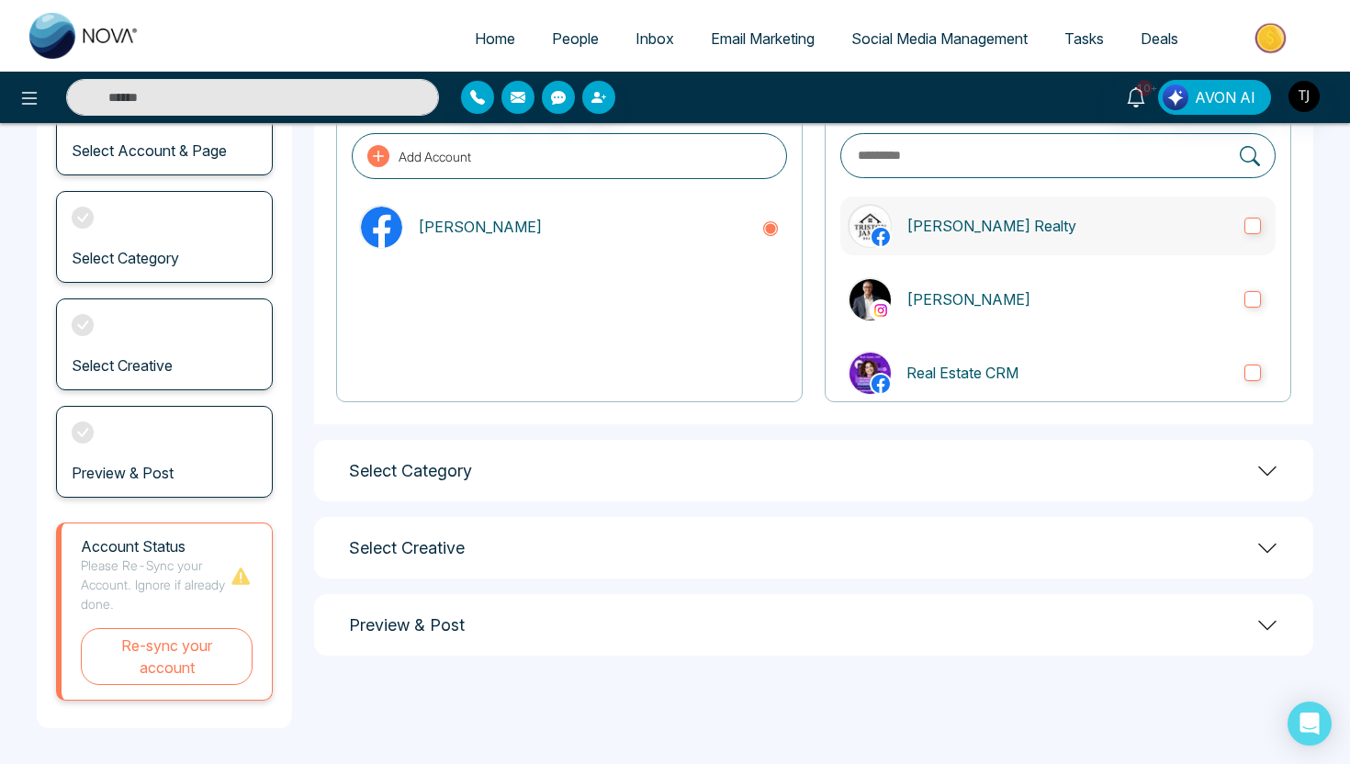
click at [1030, 208] on label "[PERSON_NAME] Realty" at bounding box center [1057, 225] width 435 height 59
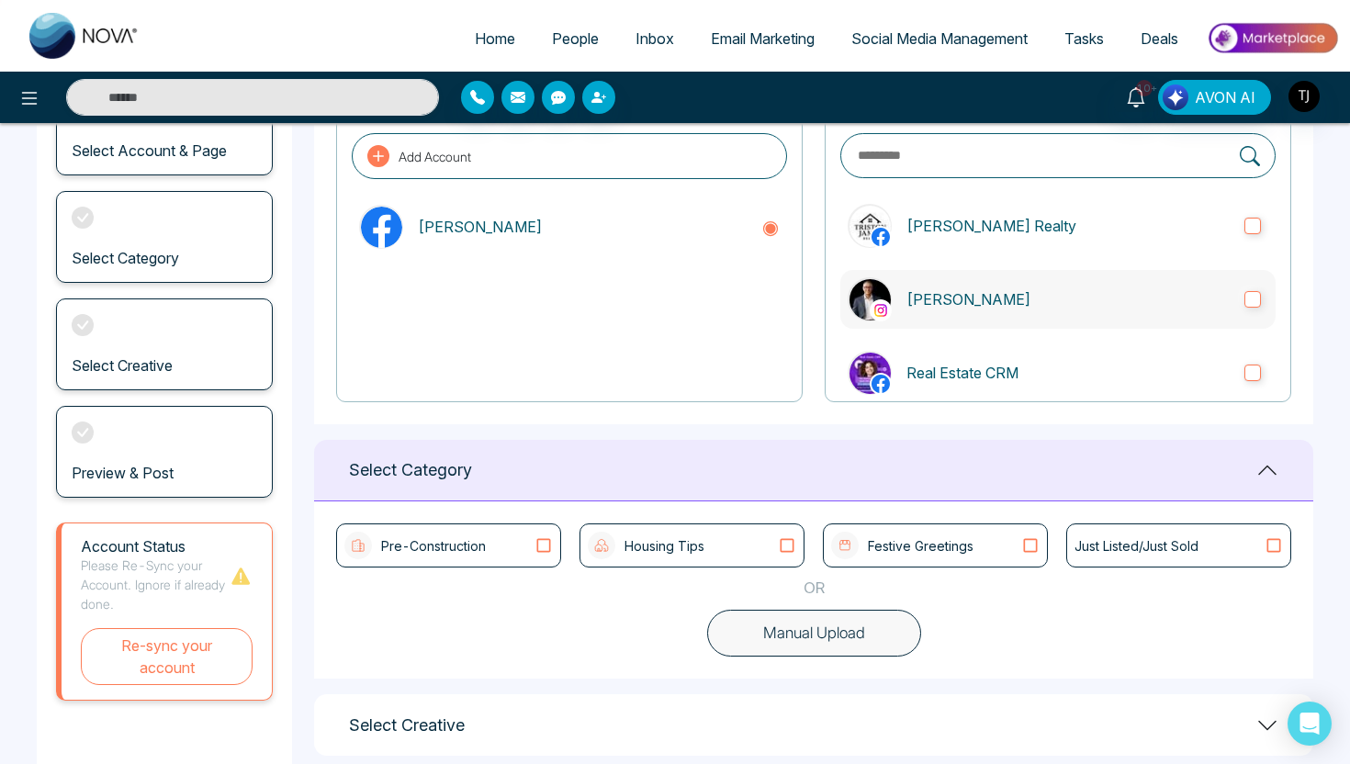
click at [1001, 278] on label "[PERSON_NAME]" at bounding box center [1057, 299] width 435 height 59
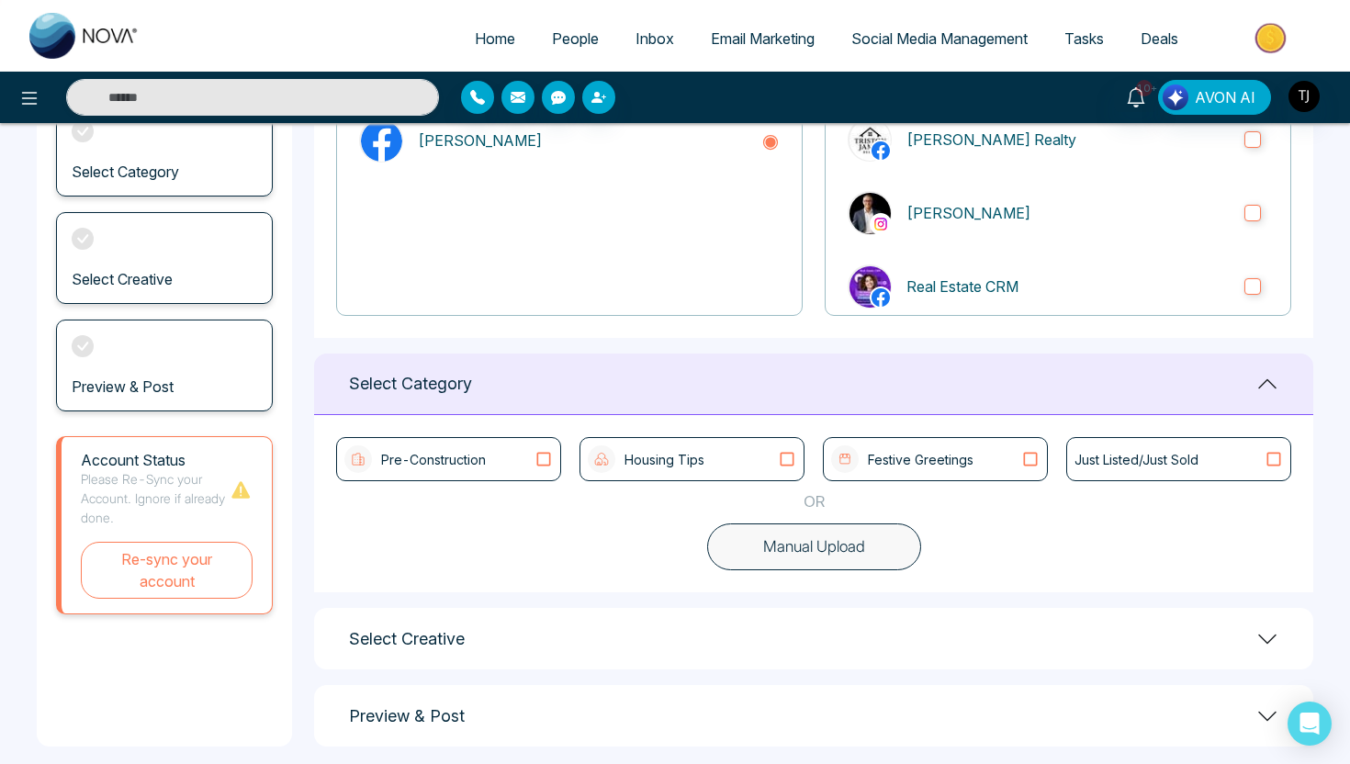
scroll to position [259, 0]
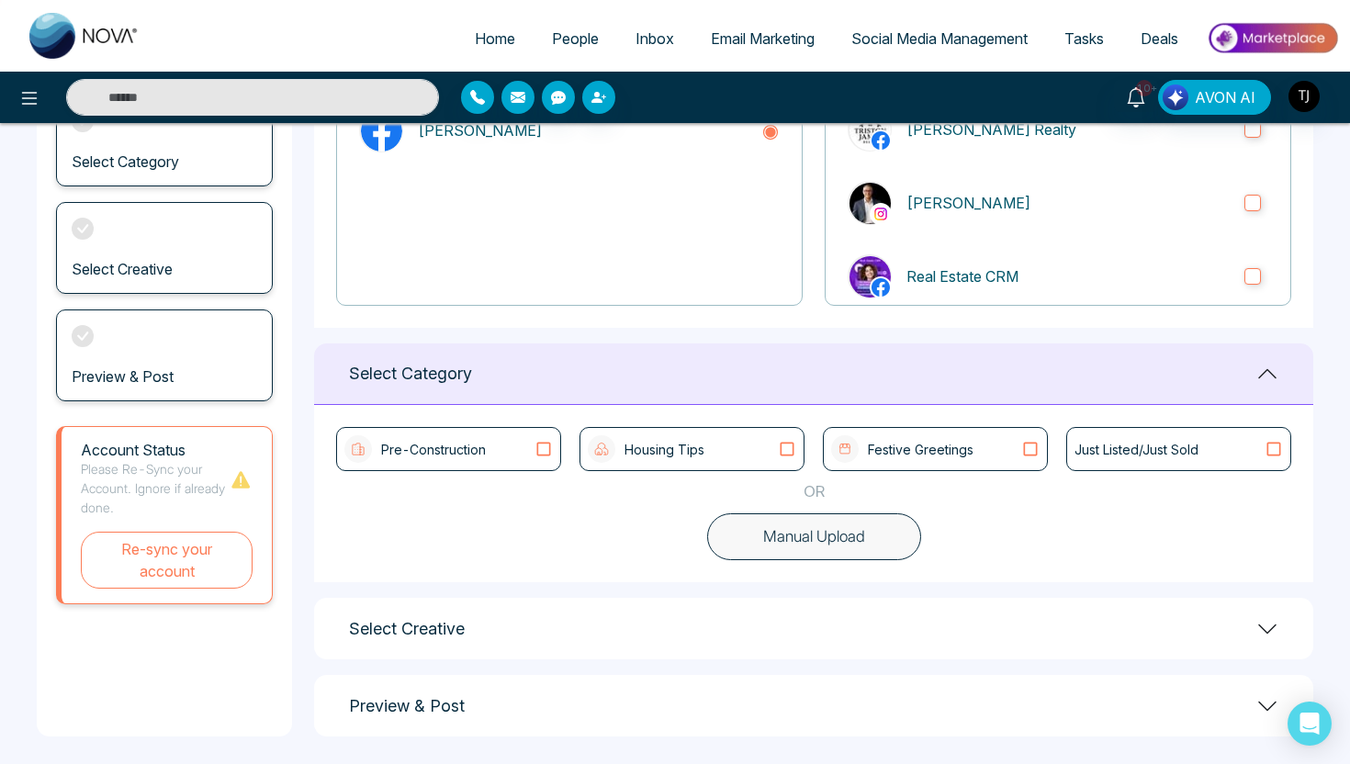
click at [497, 440] on div "Pre-Construction" at bounding box center [448, 449] width 208 height 28
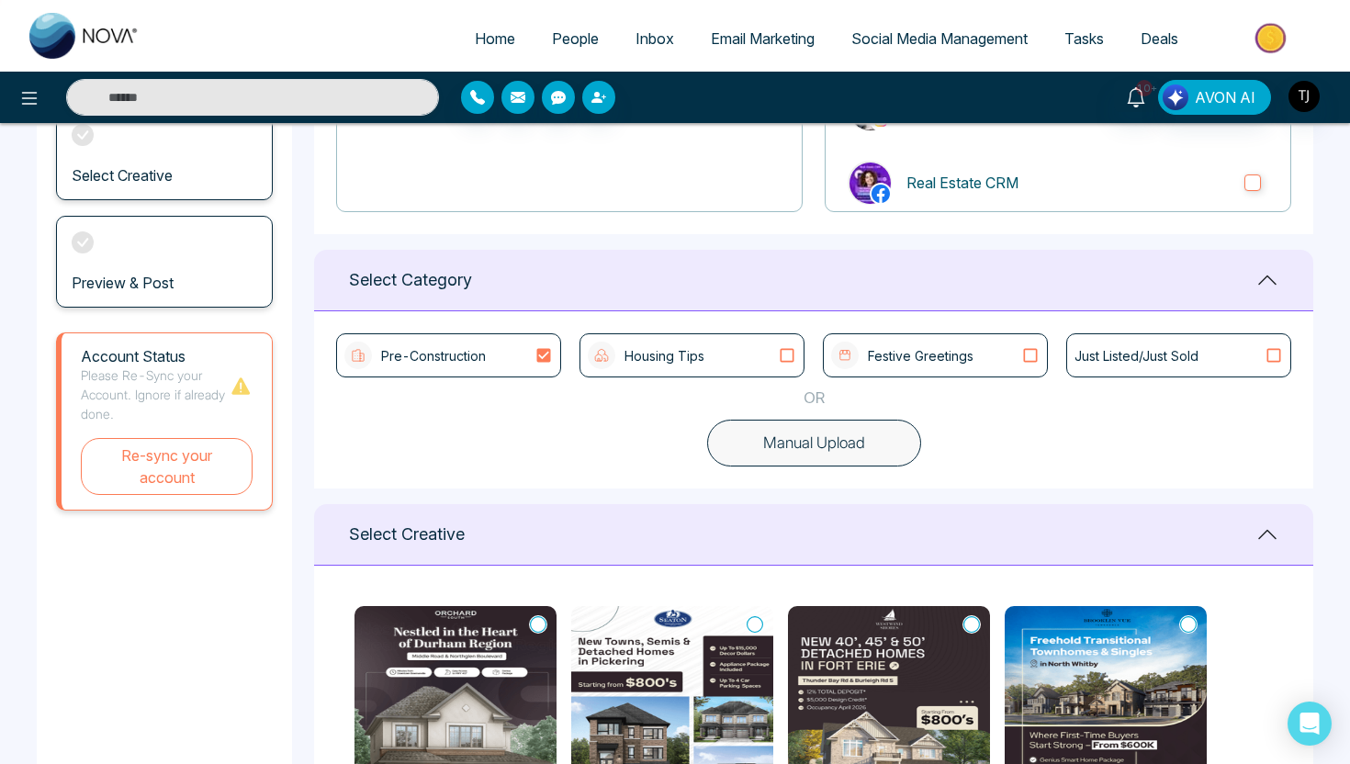
scroll to position [367, 0]
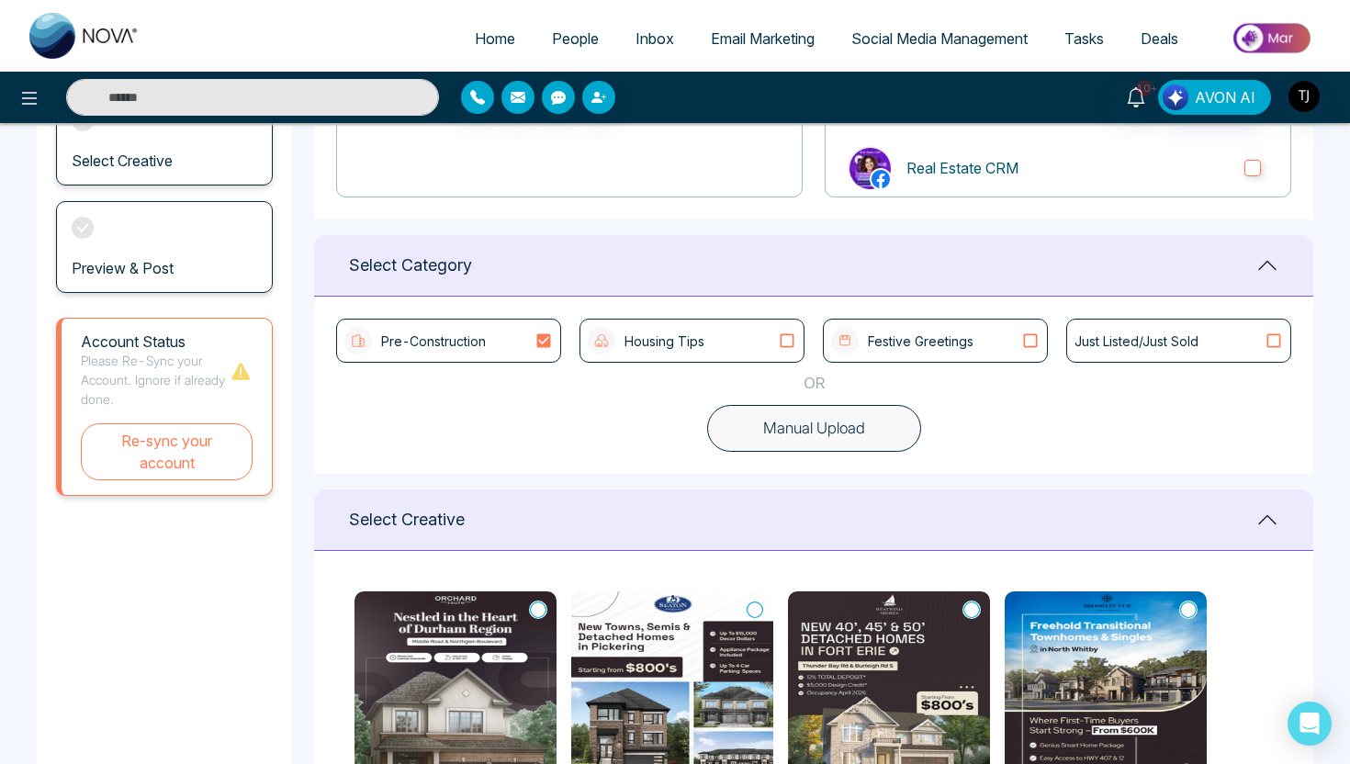
click at [710, 336] on div "Housing Tips" at bounding box center [692, 341] width 208 height 28
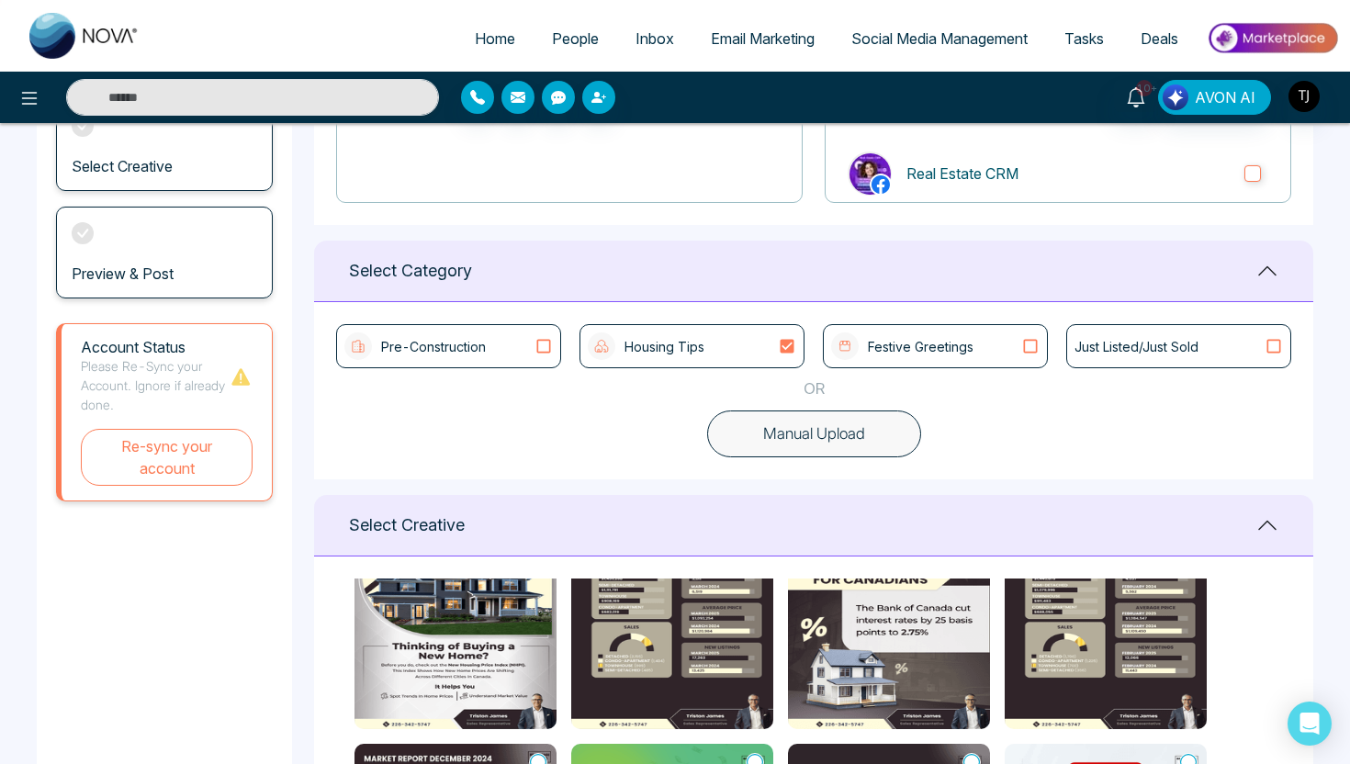
scroll to position [339, 0]
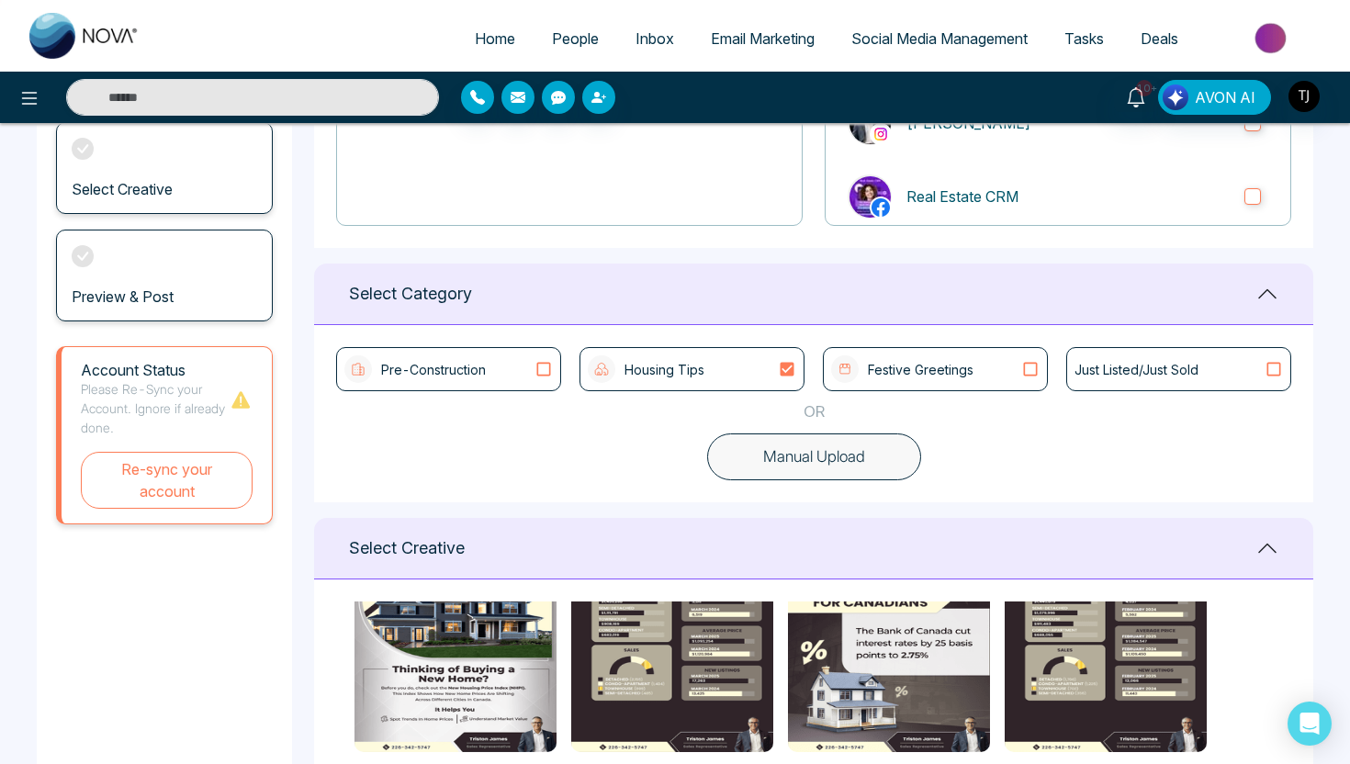
click at [549, 370] on icon at bounding box center [544, 369] width 24 height 18
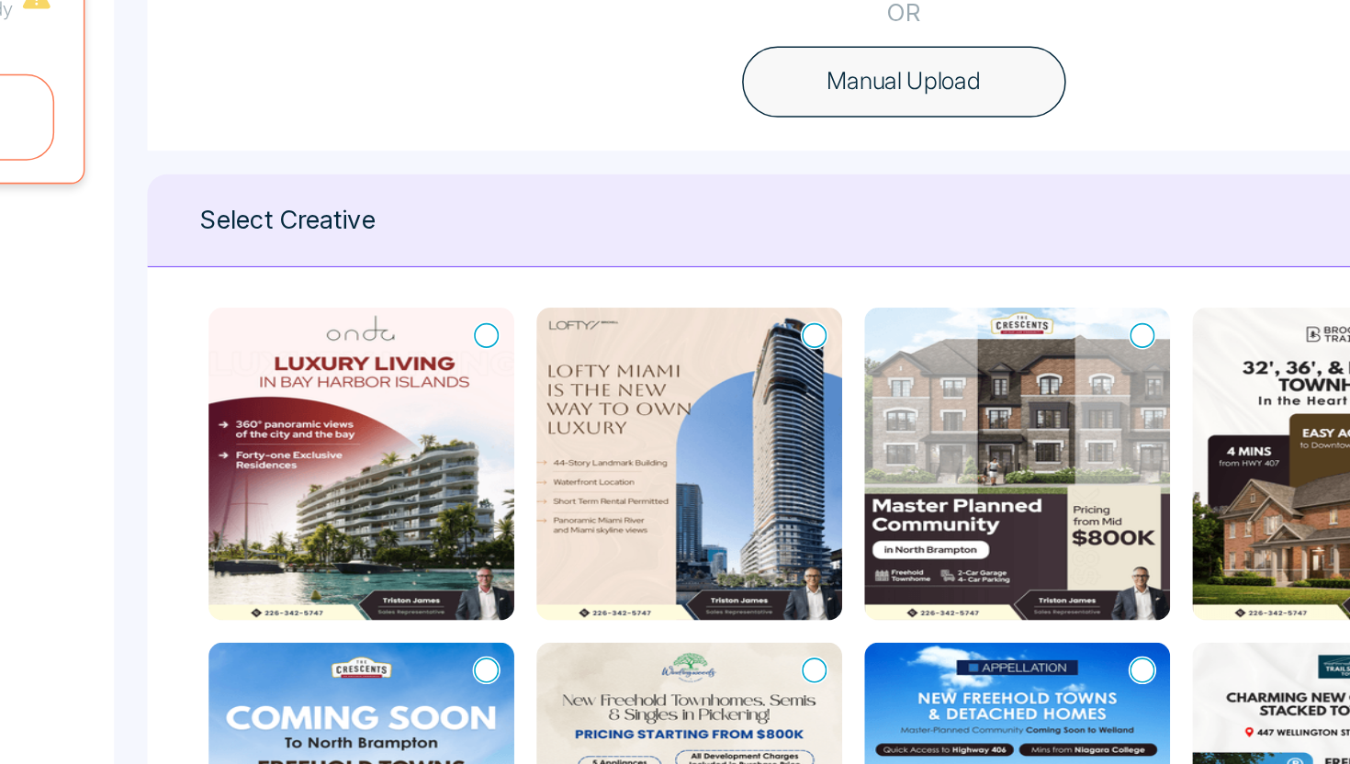
scroll to position [224, 0]
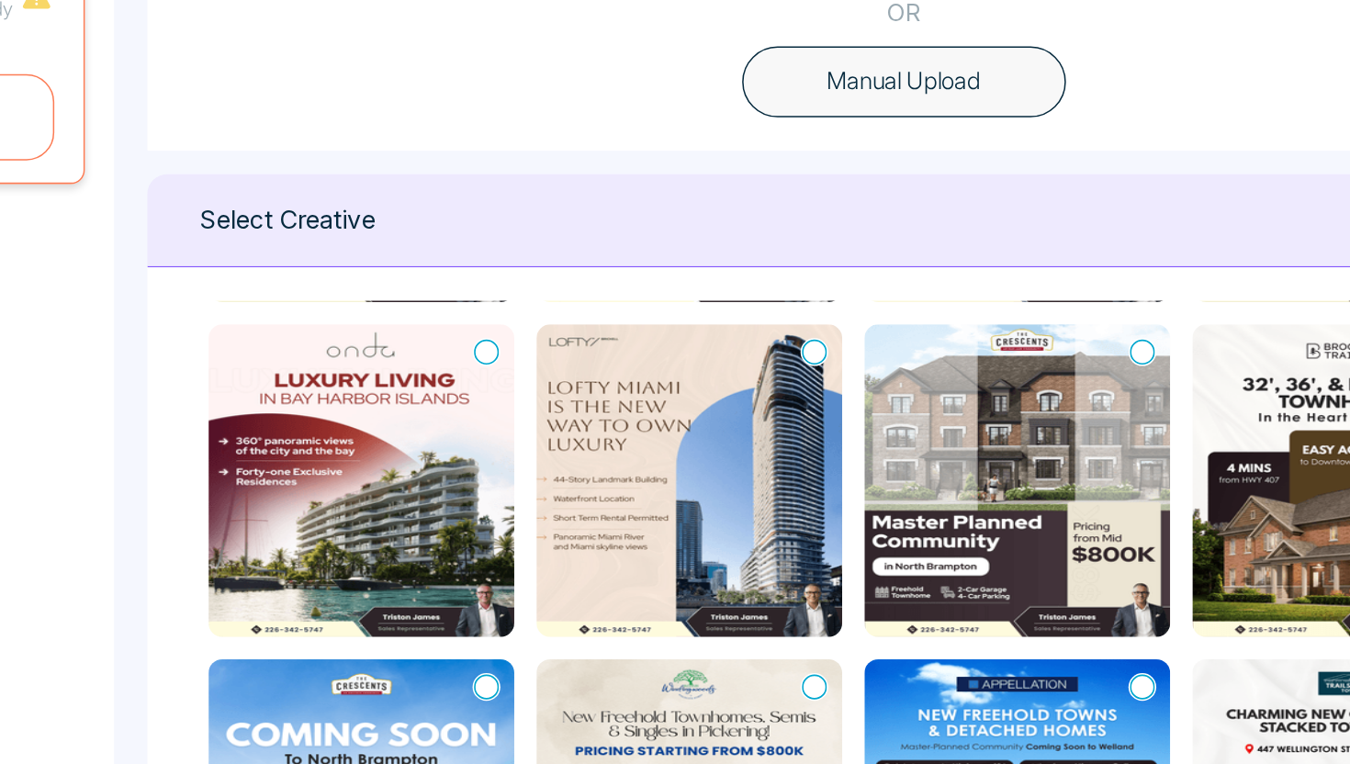
click at [759, 416] on icon at bounding box center [754, 419] width 17 height 18
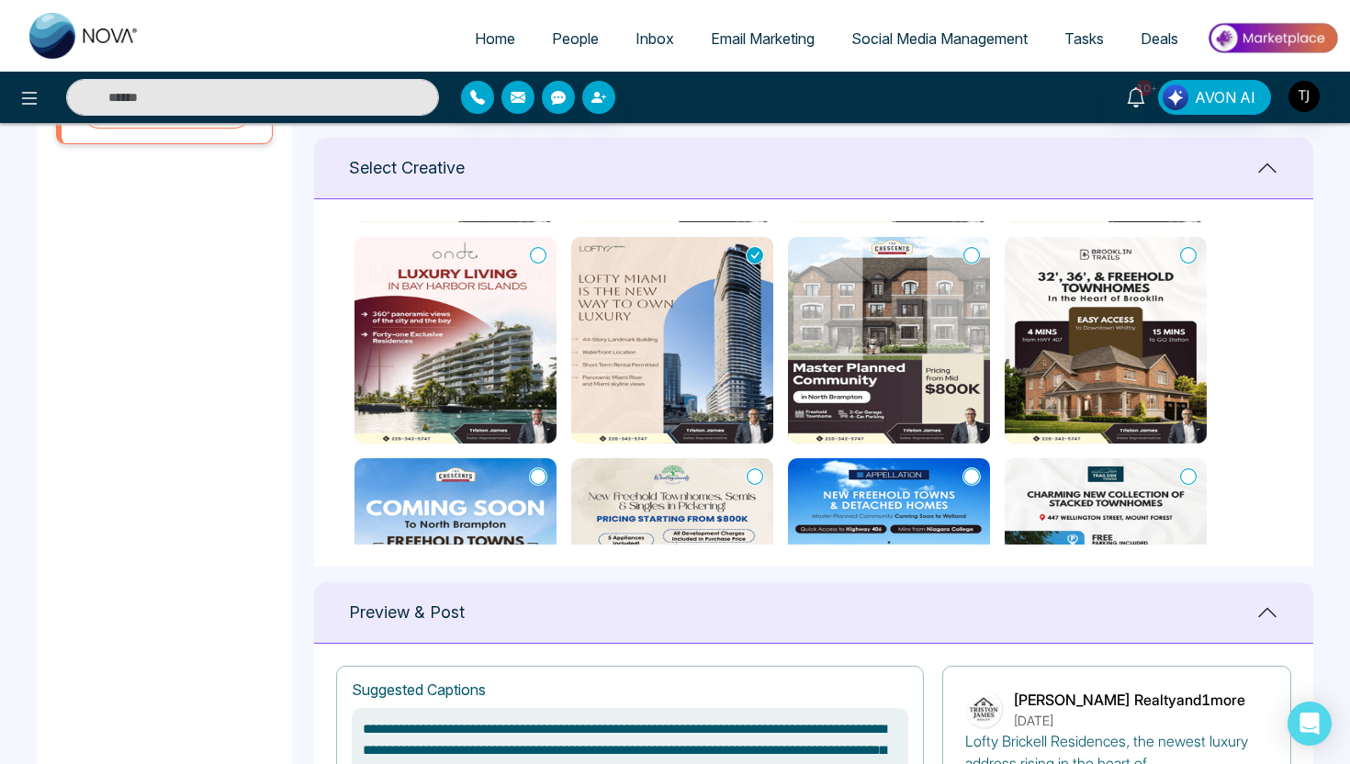
scroll to position [824, 0]
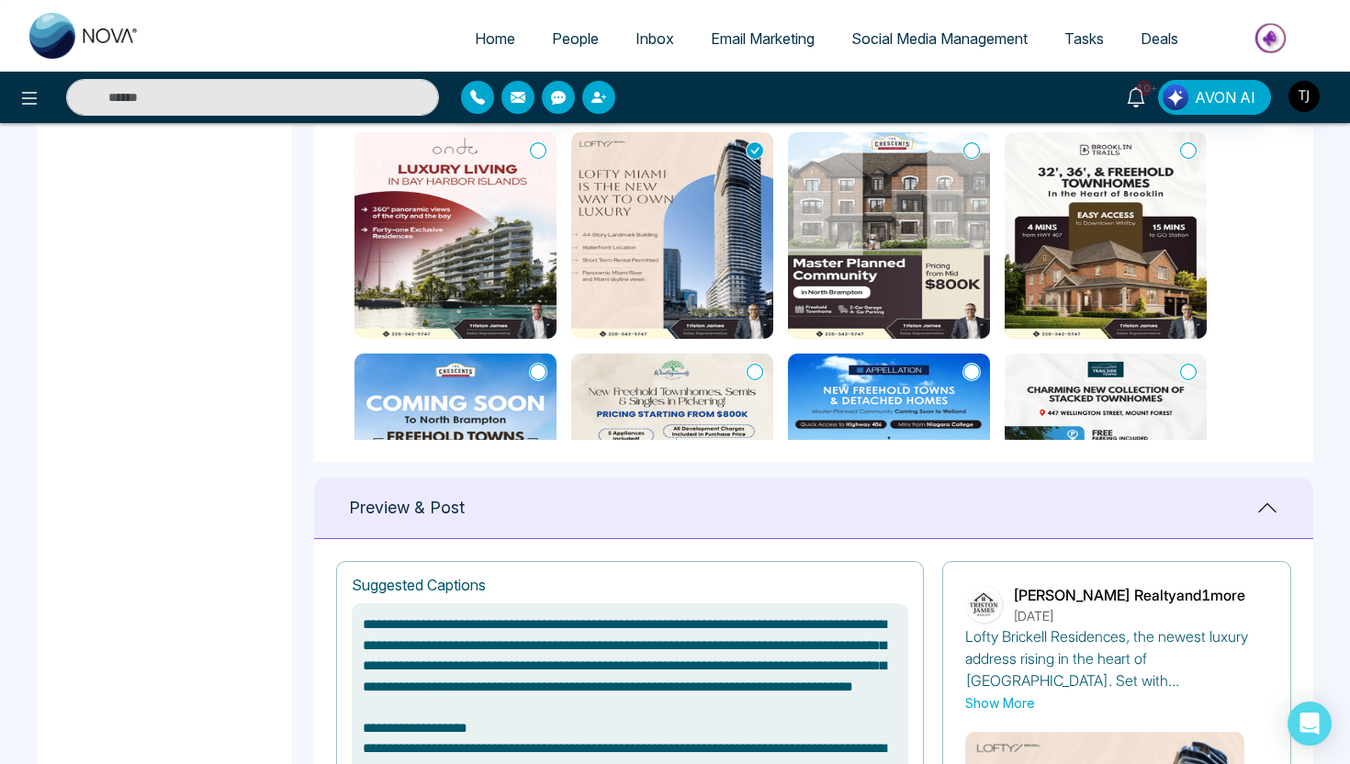
click at [537, 375] on icon at bounding box center [538, 372] width 17 height 18
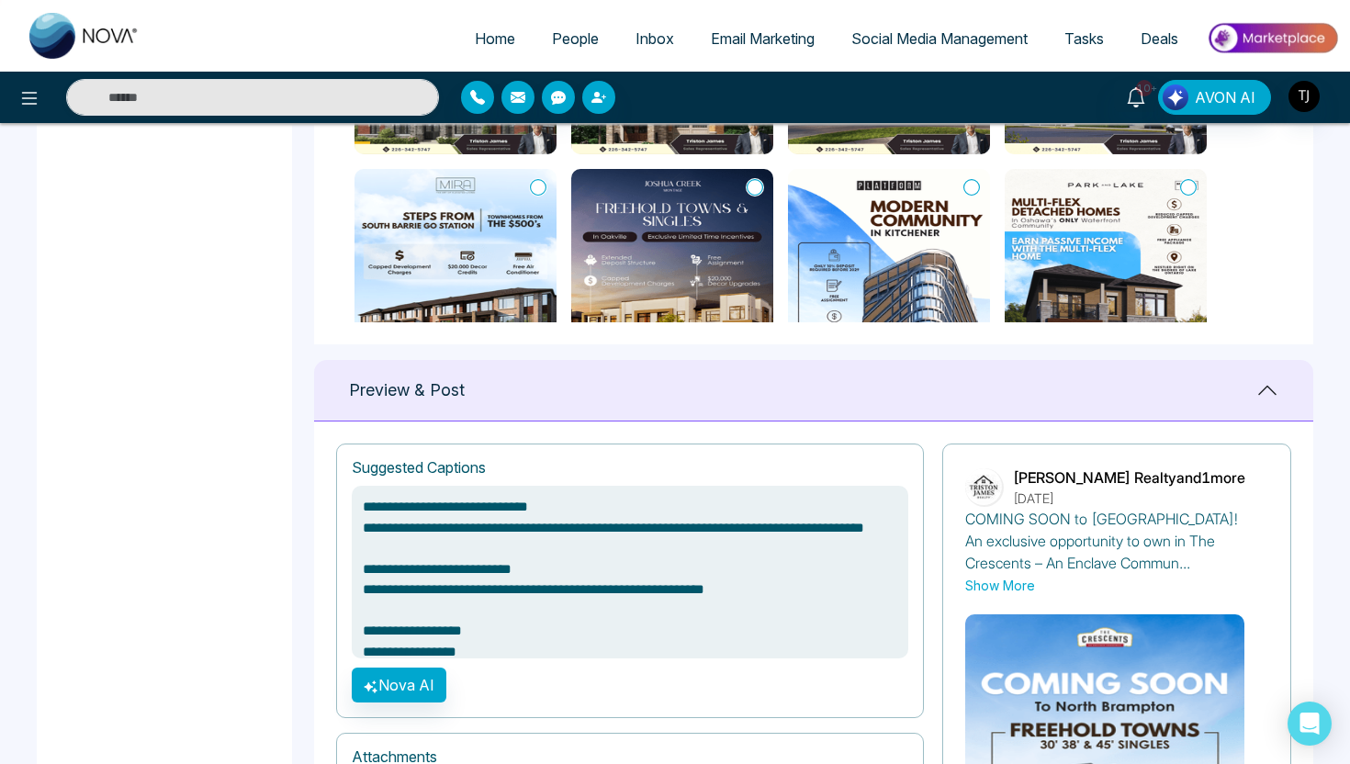
scroll to position [516, 0]
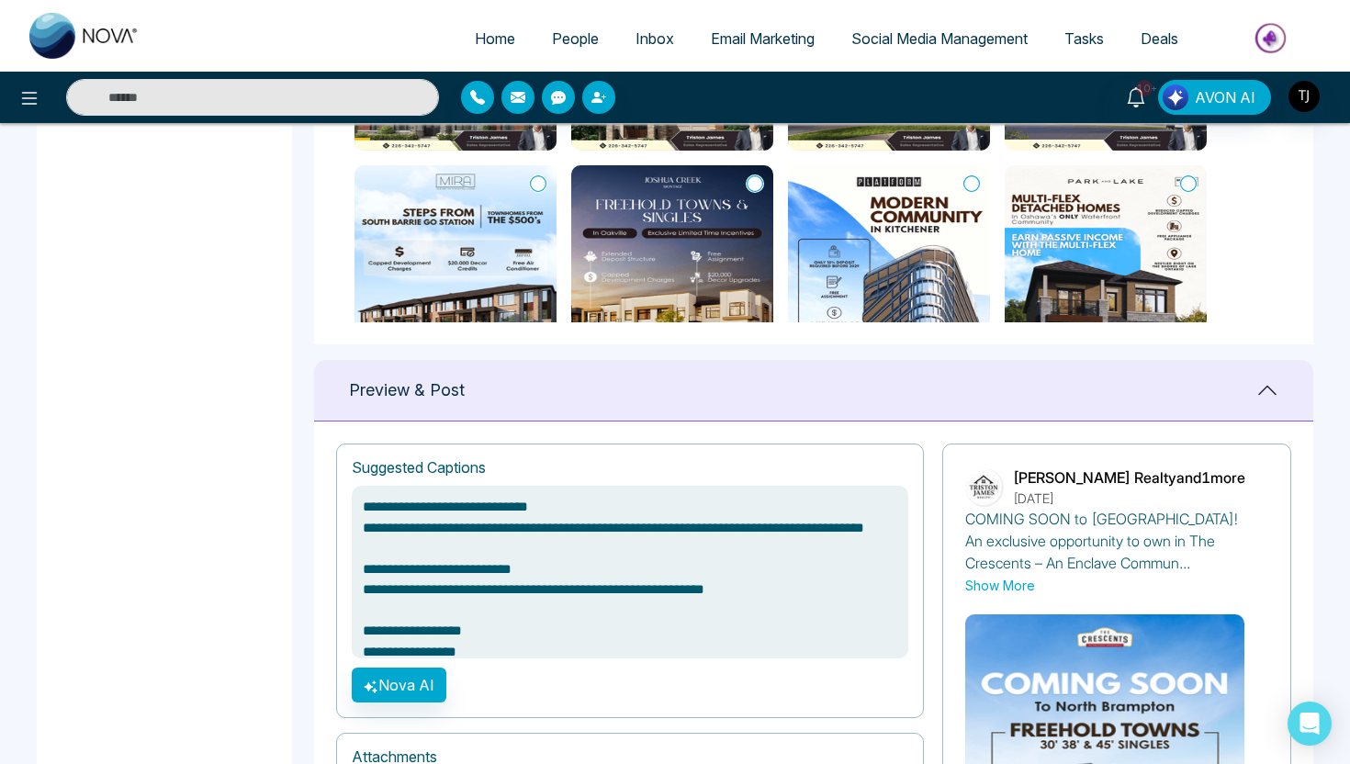
click at [757, 185] on icon at bounding box center [754, 183] width 17 height 18
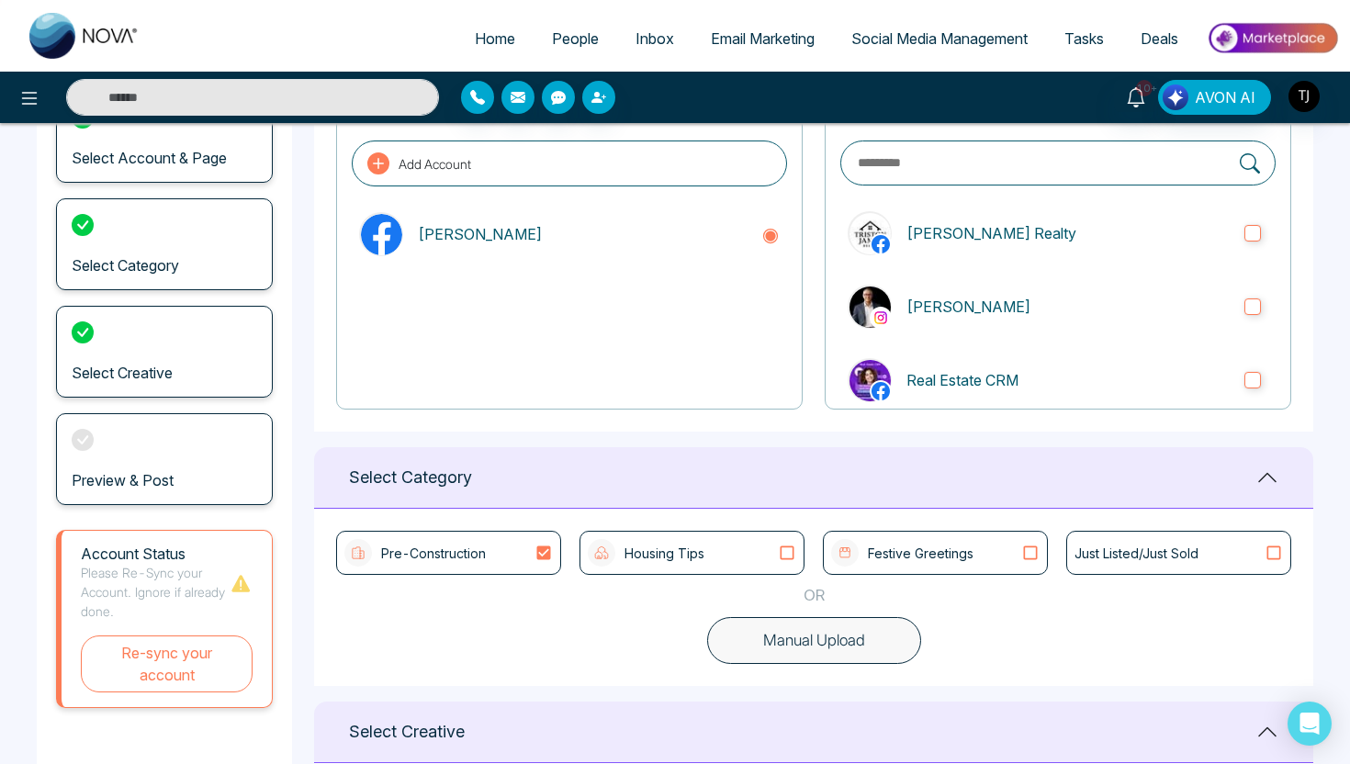
scroll to position [158, 0]
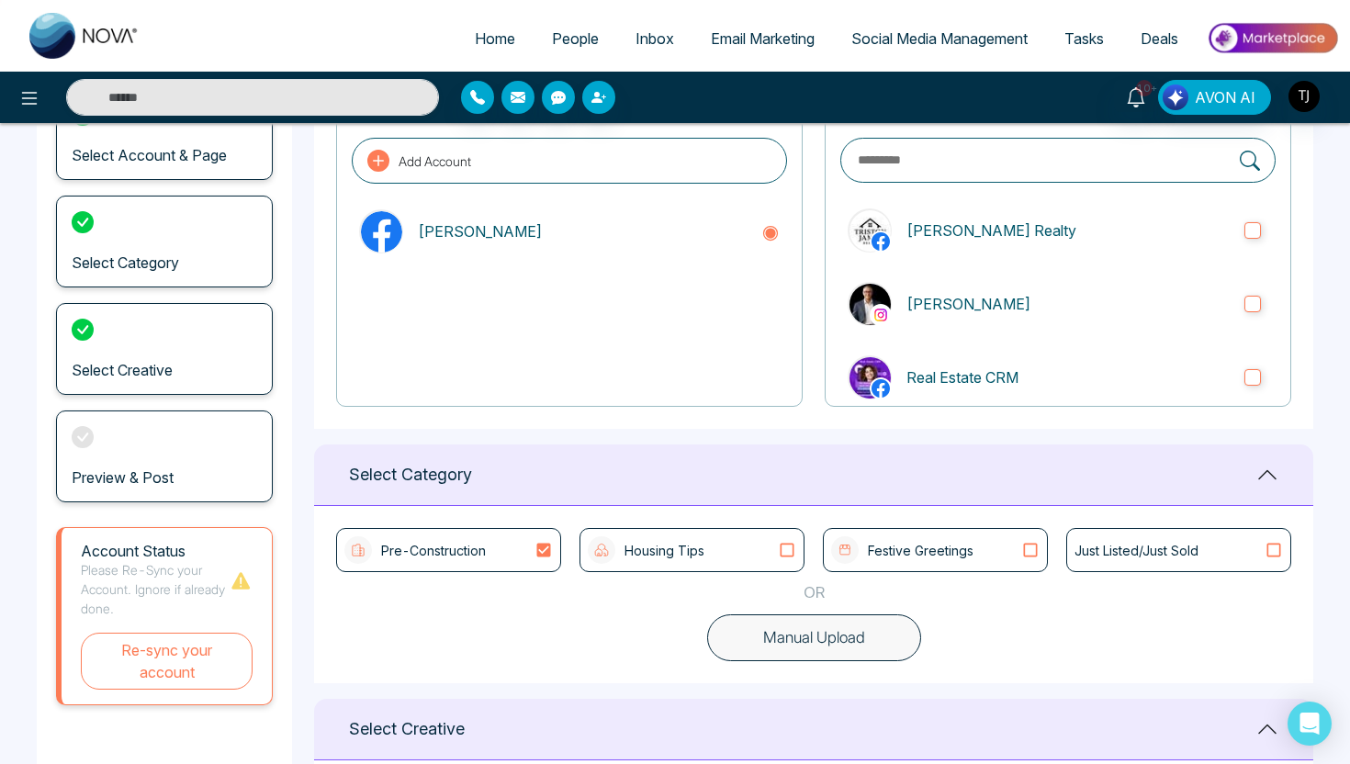
type textarea "**********"
click at [887, 40] on span "Social Media Management" at bounding box center [939, 38] width 176 height 18
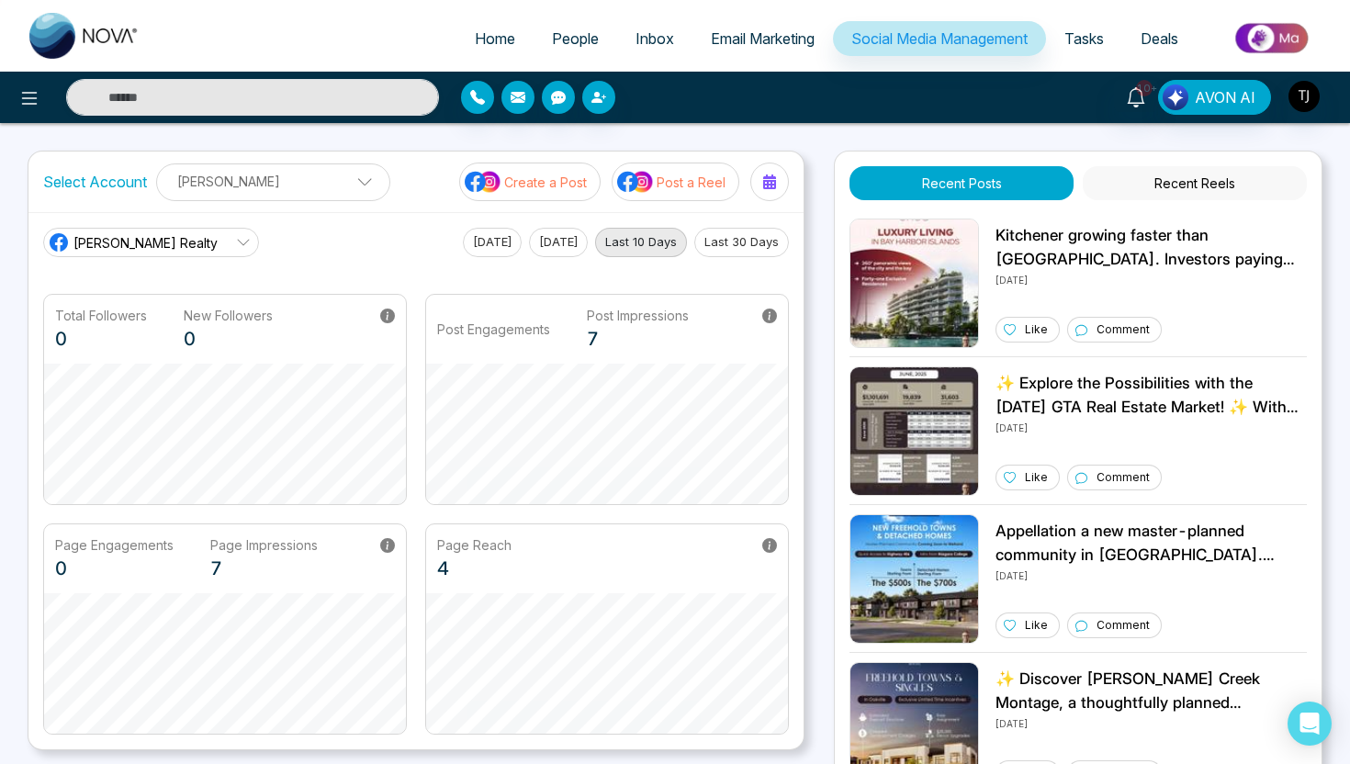
click at [682, 190] on p "Post a Reel" at bounding box center [690, 182] width 69 height 19
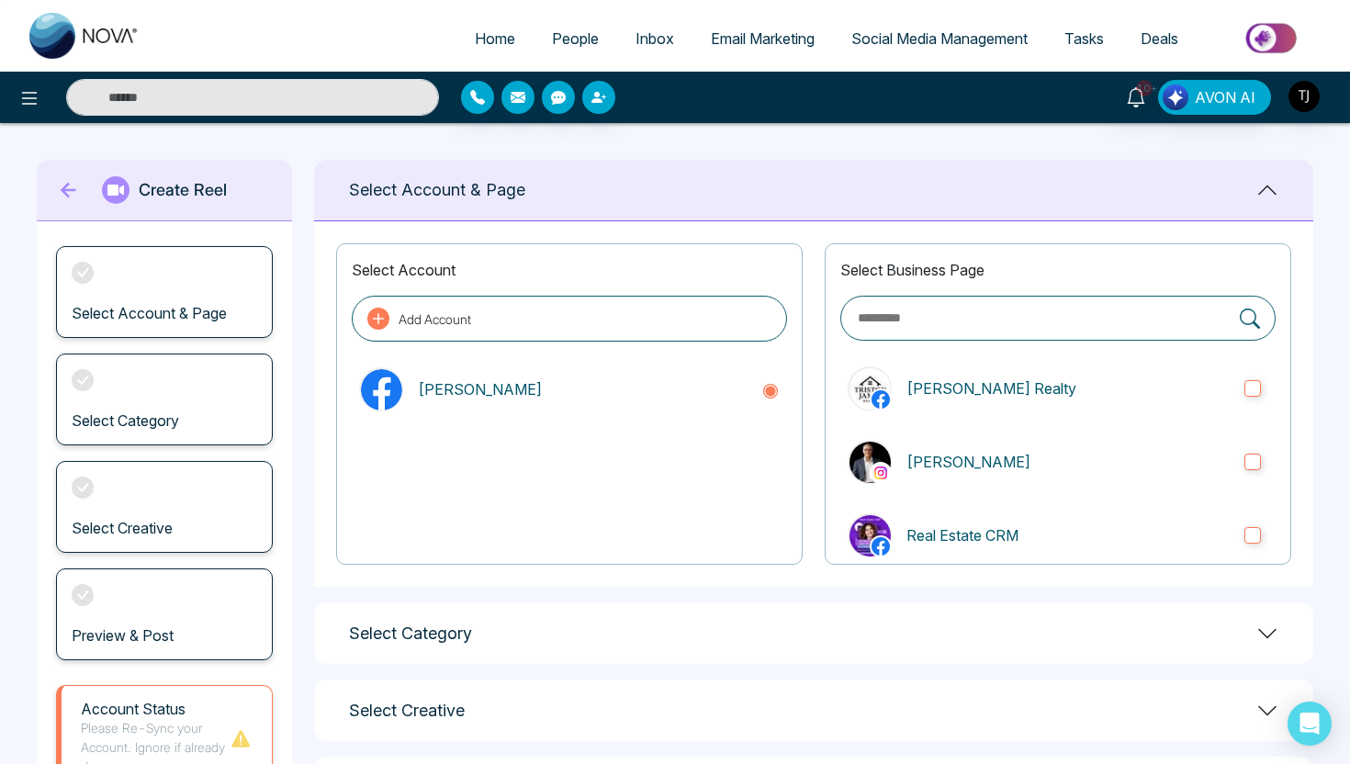
scroll to position [142, 0]
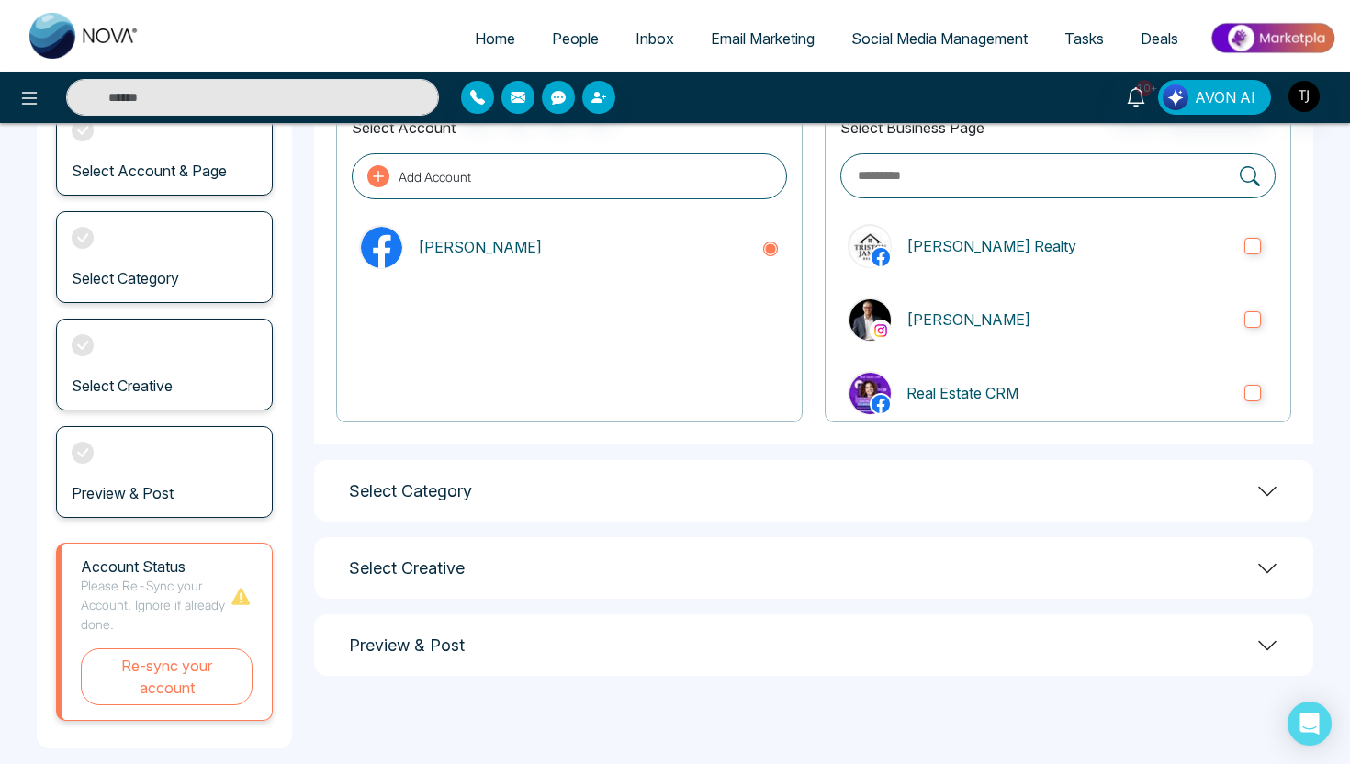
click at [667, 505] on div "Select Category" at bounding box center [813, 491] width 999 height 62
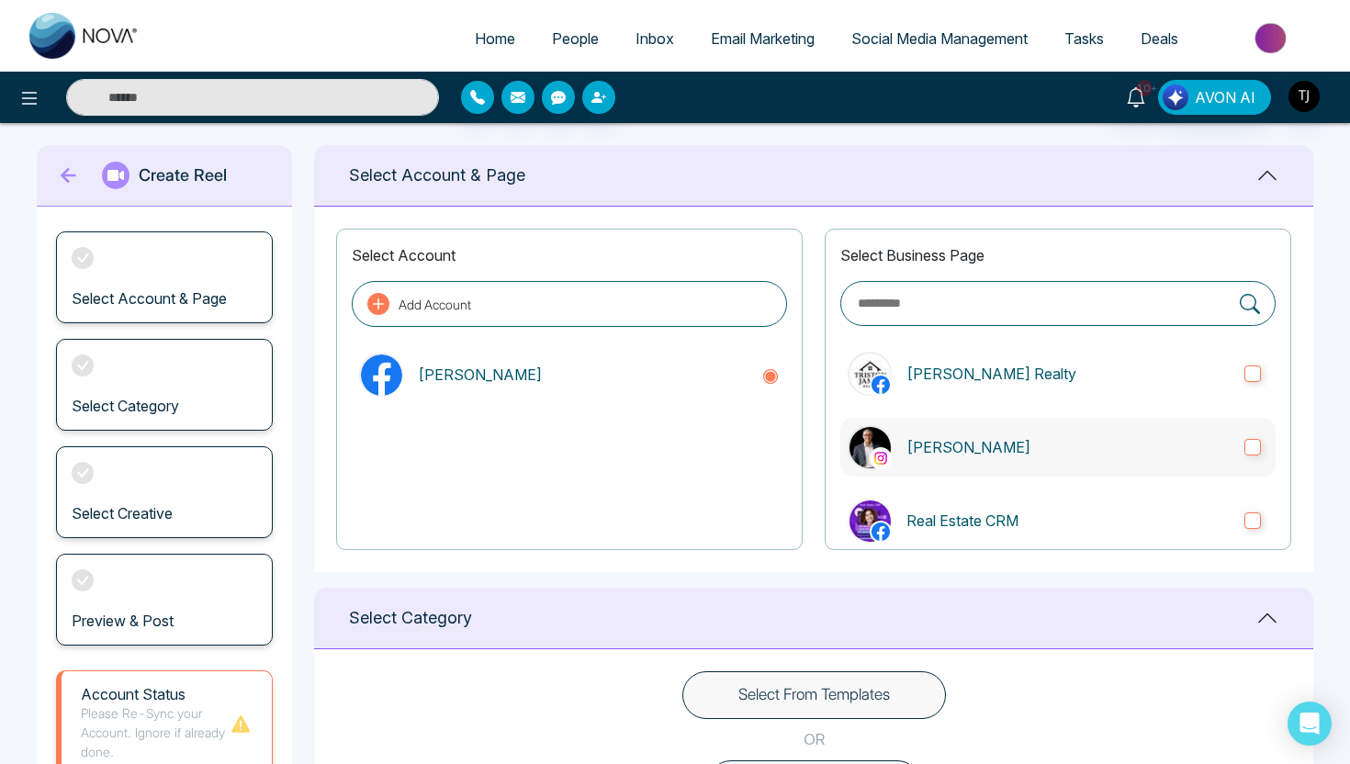
scroll to position [0, 0]
